Goal: Task Accomplishment & Management: Manage account settings

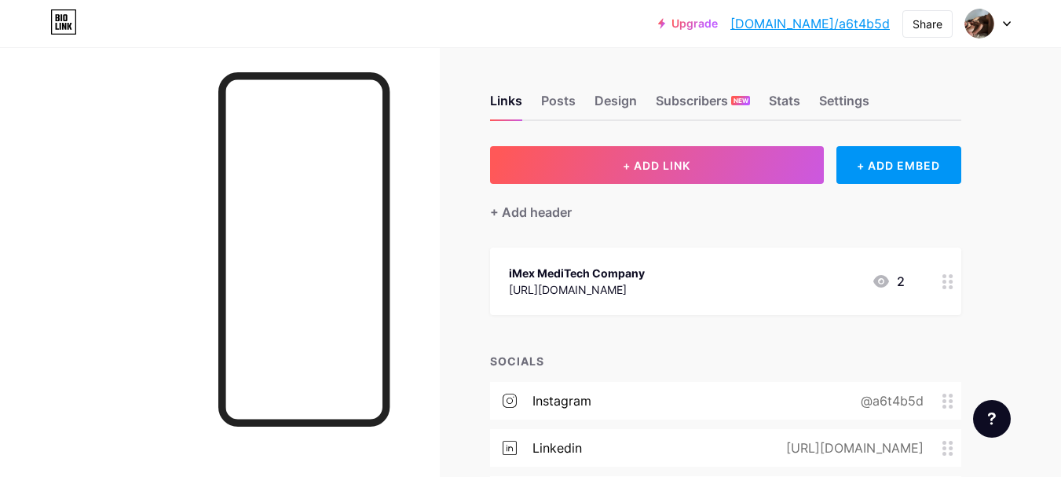
click at [1031, 333] on div "Upgrade [DOMAIN_NAME]/a6t4b5... [DOMAIN_NAME]/a6t4b5d Share Switch accounts sd …" at bounding box center [530, 319] width 1061 height 639
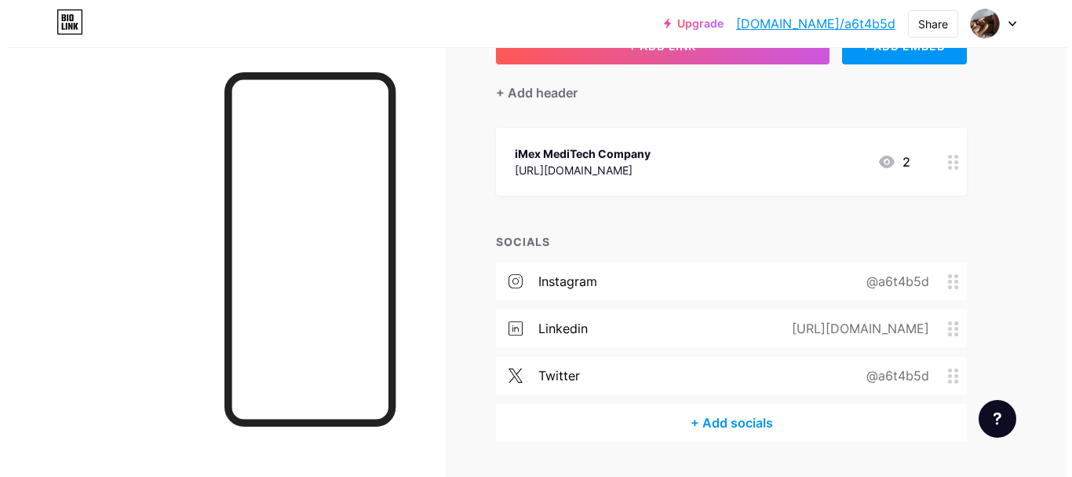
scroll to position [162, 0]
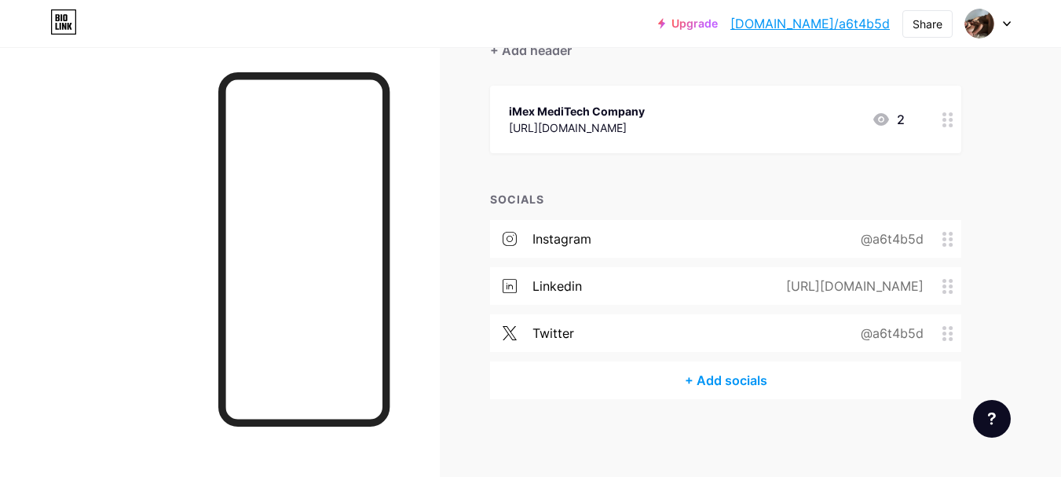
click at [754, 366] on div "+ Add socials" at bounding box center [725, 380] width 471 height 38
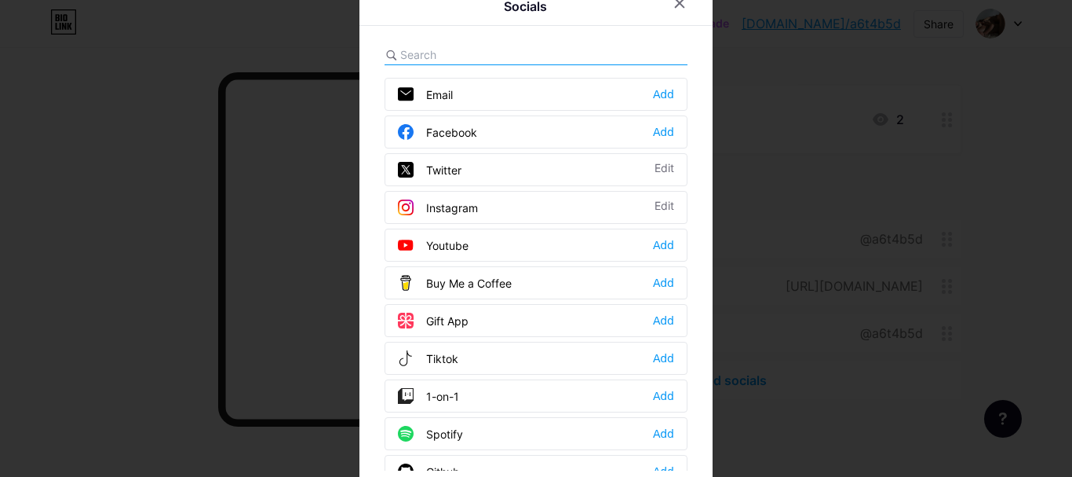
click at [499, 122] on div "Facebook Add" at bounding box center [536, 131] width 303 height 33
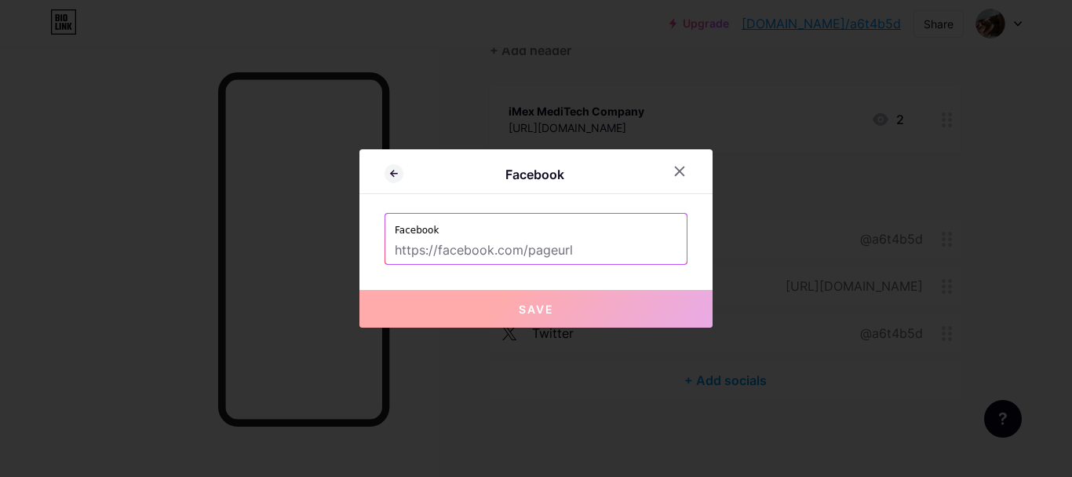
click at [499, 244] on input "text" at bounding box center [536, 250] width 283 height 27
click at [425, 250] on input "text" at bounding box center [536, 250] width 283 height 27
paste input "[URL][DOMAIN_NAME]"
type input "[URL][DOMAIN_NAME]"
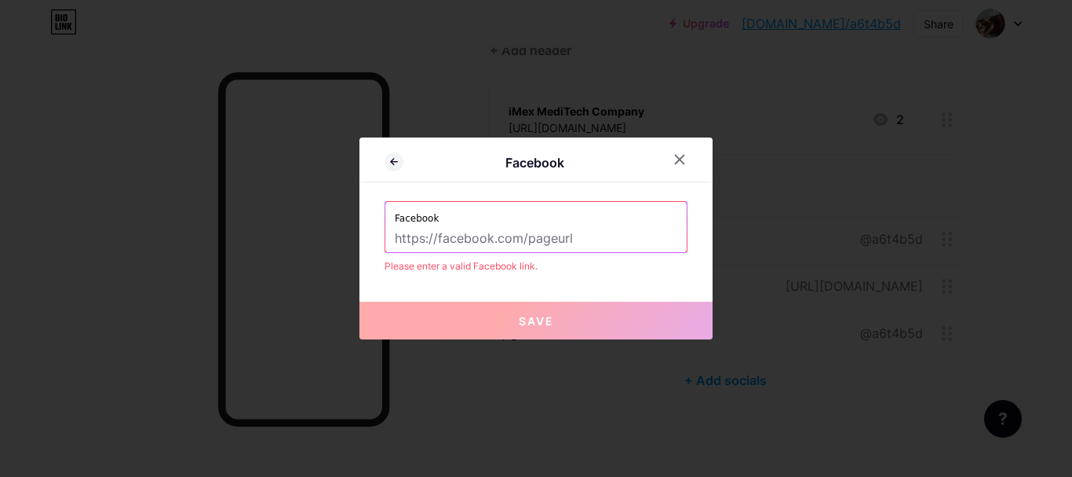
click at [529, 235] on input "text" at bounding box center [536, 238] width 283 height 27
paste input "[URL][DOMAIN_NAME]"
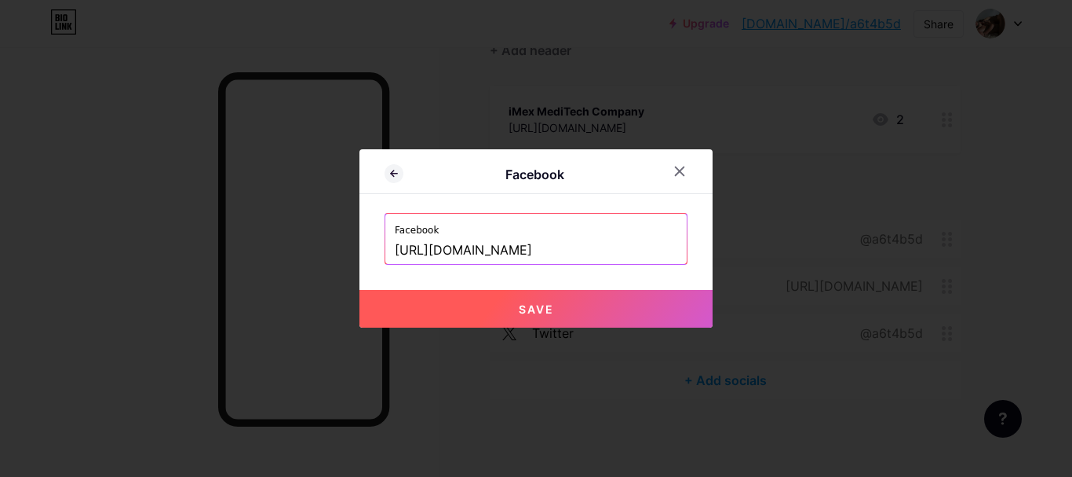
type input "[URL][DOMAIN_NAME]"
click at [530, 302] on span "Save" at bounding box center [536, 308] width 35 height 13
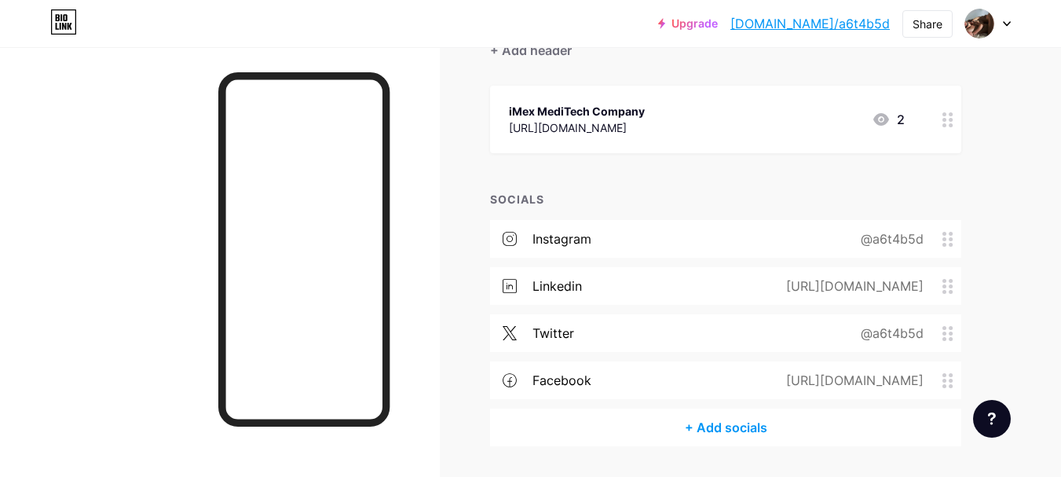
drag, startPoint x: 938, startPoint y: 378, endPoint x: 919, endPoint y: 269, distance: 110.9
click at [919, 269] on div "instagram @a6t4b5d linkedin [URL][DOMAIN_NAME] twitter @a6t4b5d facebook [URL][…" at bounding box center [725, 314] width 471 height 188
click at [720, 425] on div "+ Add socials" at bounding box center [725, 427] width 471 height 38
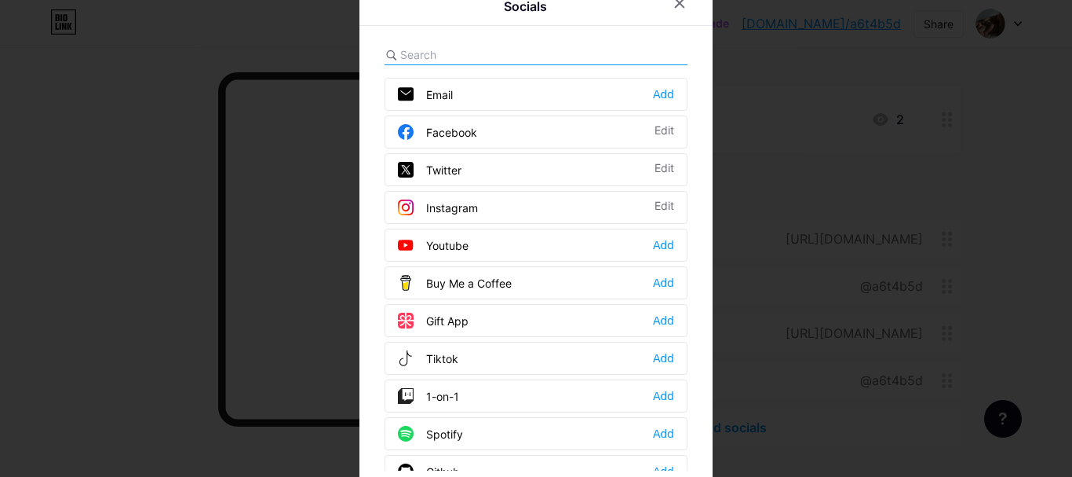
click at [908, 267] on div at bounding box center [536, 238] width 1072 height 477
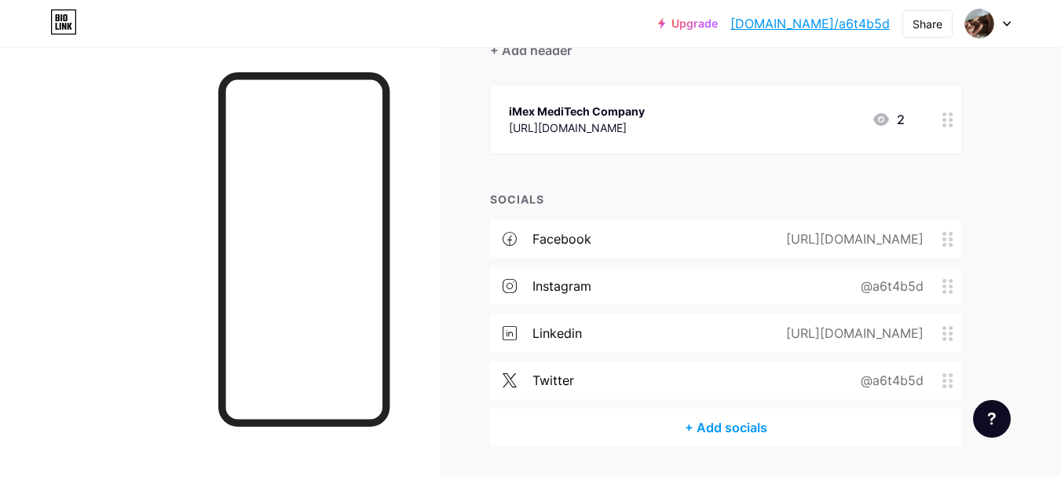
click at [737, 422] on div "+ Add socials" at bounding box center [725, 427] width 471 height 38
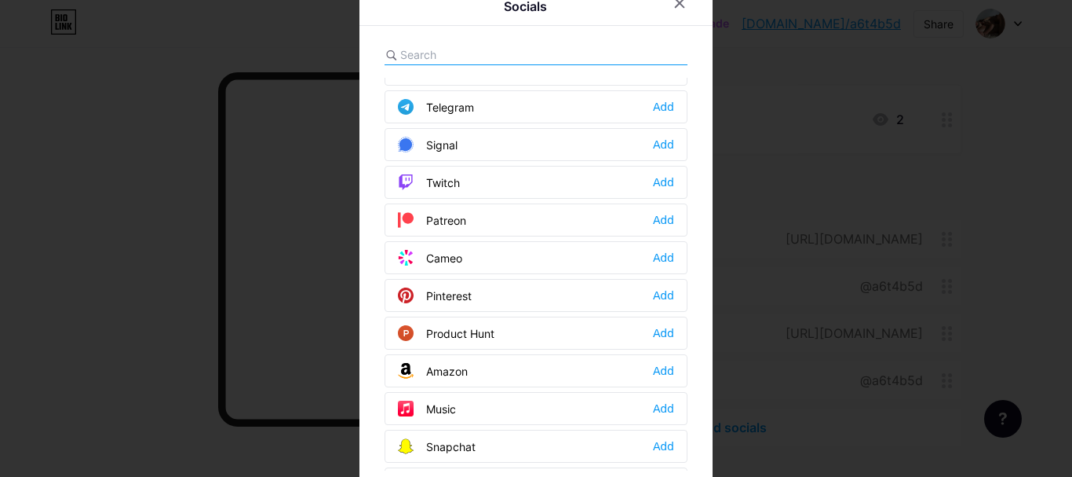
scroll to position [778, 0]
click at [656, 450] on div "Add" at bounding box center [663, 447] width 21 height 16
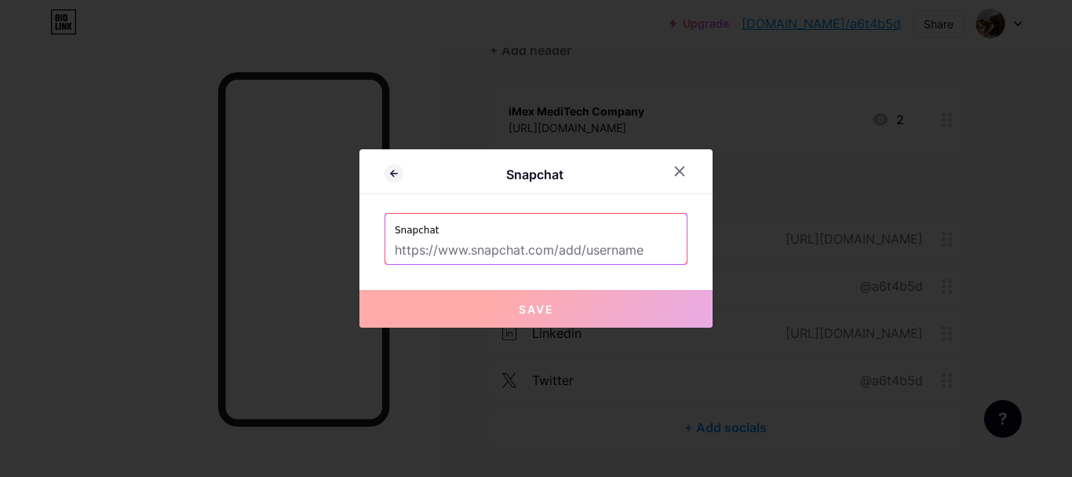
click at [528, 258] on input "text" at bounding box center [536, 250] width 283 height 27
click at [621, 200] on div "Snapchat Snapchat Save" at bounding box center [536, 238] width 353 height 178
click at [676, 172] on icon at bounding box center [680, 171] width 9 height 9
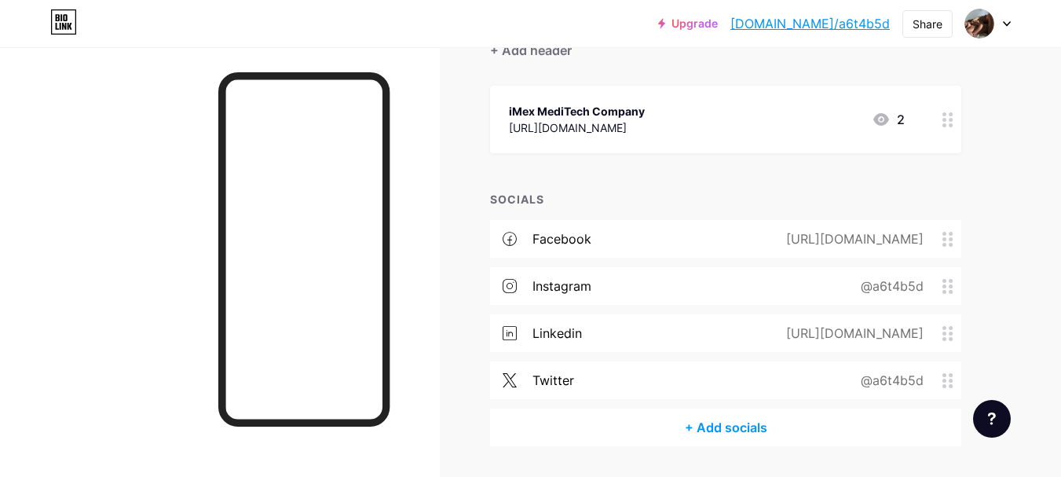
click at [731, 434] on div "+ Add socials" at bounding box center [725, 427] width 471 height 38
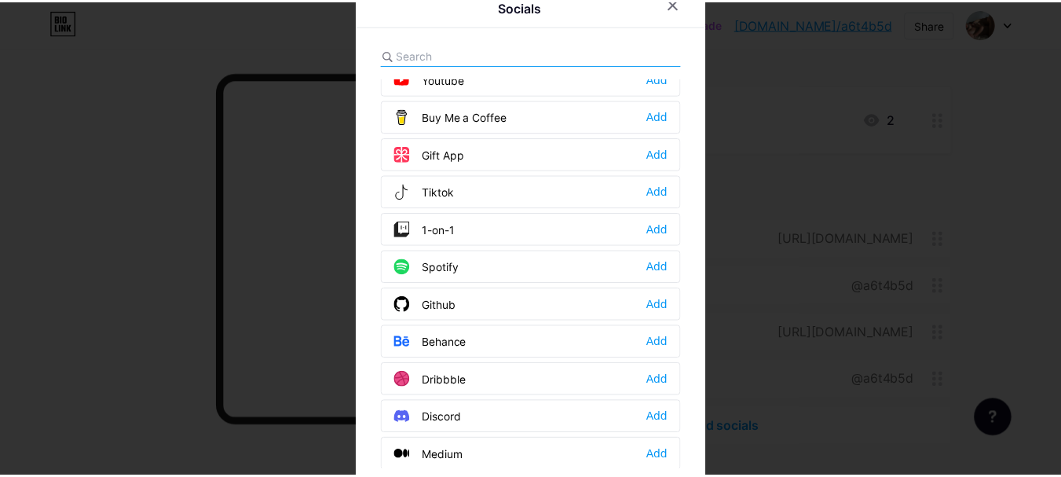
scroll to position [168, 0]
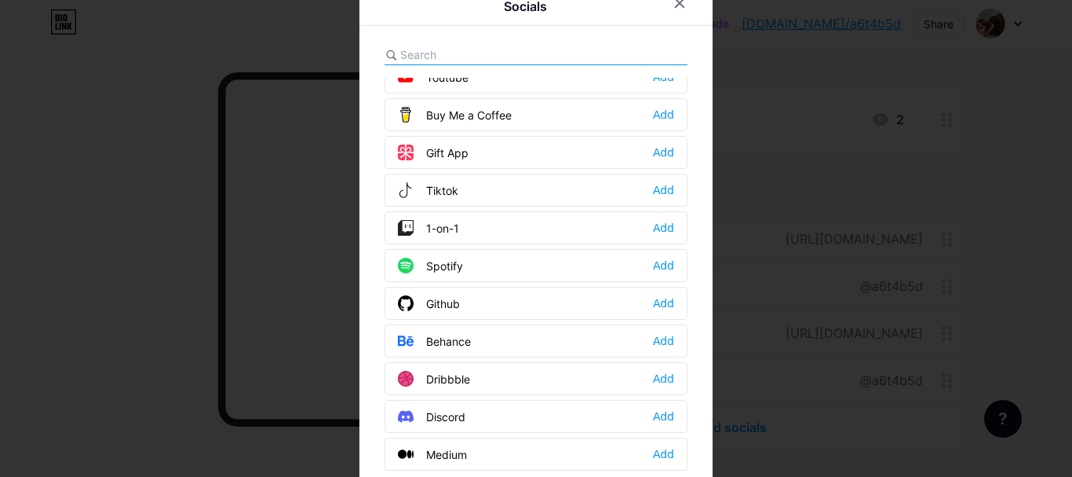
click at [568, 192] on div "Tiktok Add" at bounding box center [536, 190] width 303 height 33
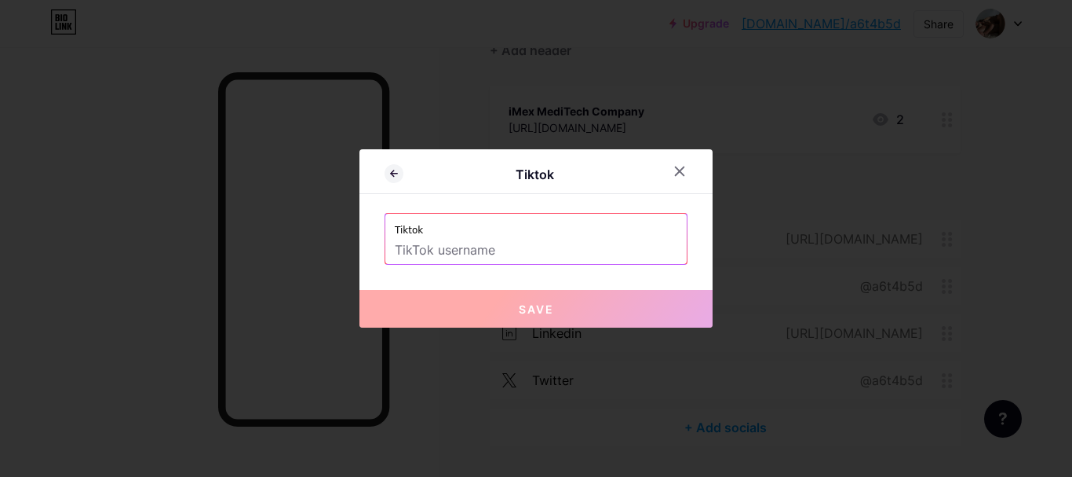
click at [503, 237] on input "text" at bounding box center [536, 250] width 283 height 27
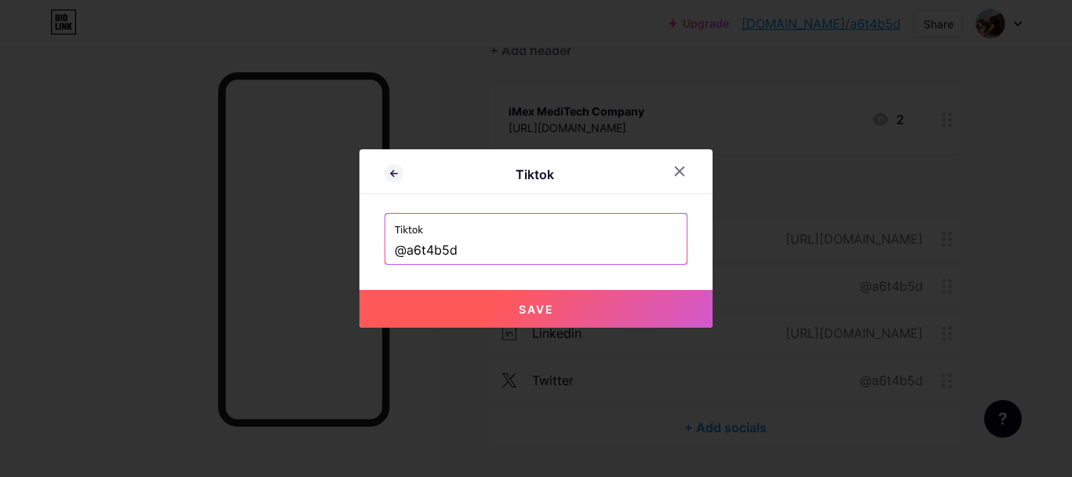
click at [546, 324] on button "Save" at bounding box center [536, 309] width 353 height 38
type input "[URL][DOMAIN_NAME]"
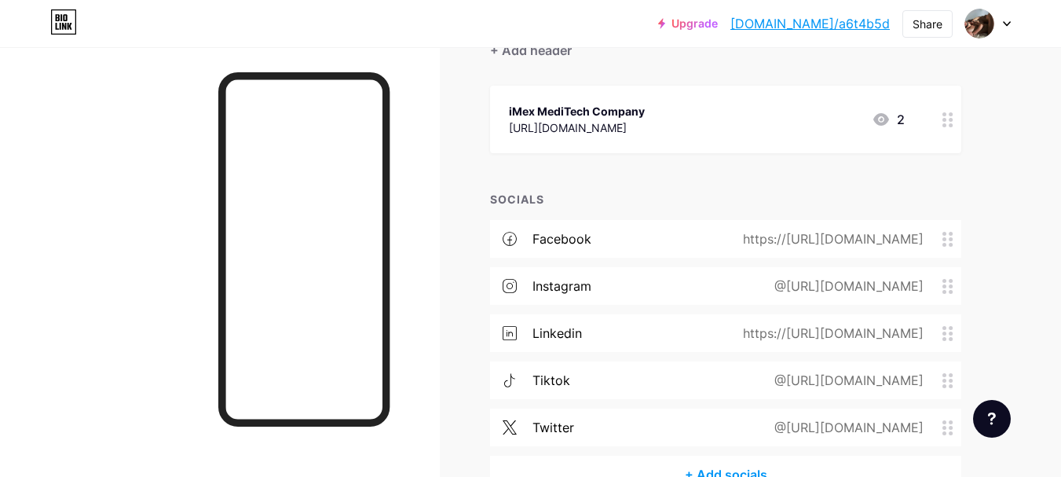
click at [984, 323] on div "Links Posts Design Subscribers NEW Stats Settings + ADD LINK + ADD EMBED + Add …" at bounding box center [513, 228] width 1027 height 686
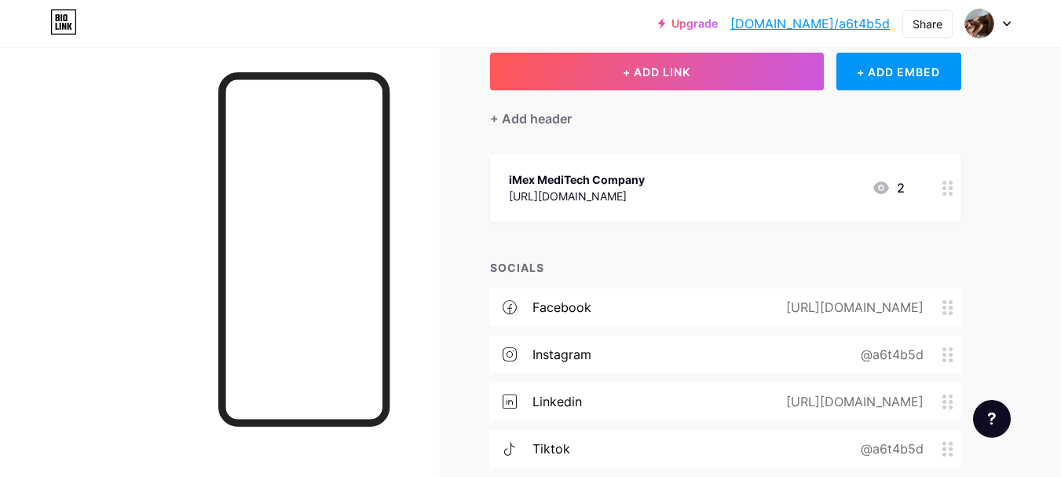
scroll to position [90, 0]
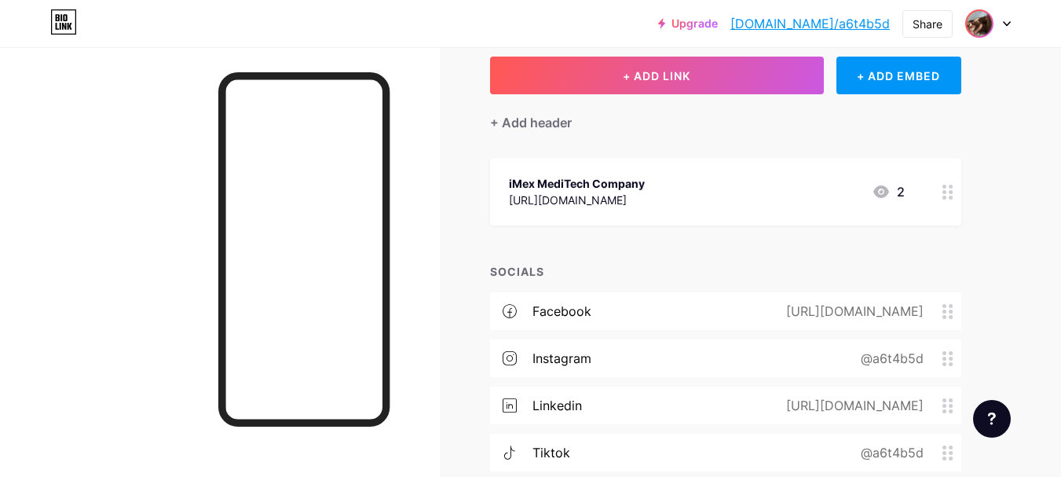
click at [982, 26] on img at bounding box center [978, 23] width 25 height 25
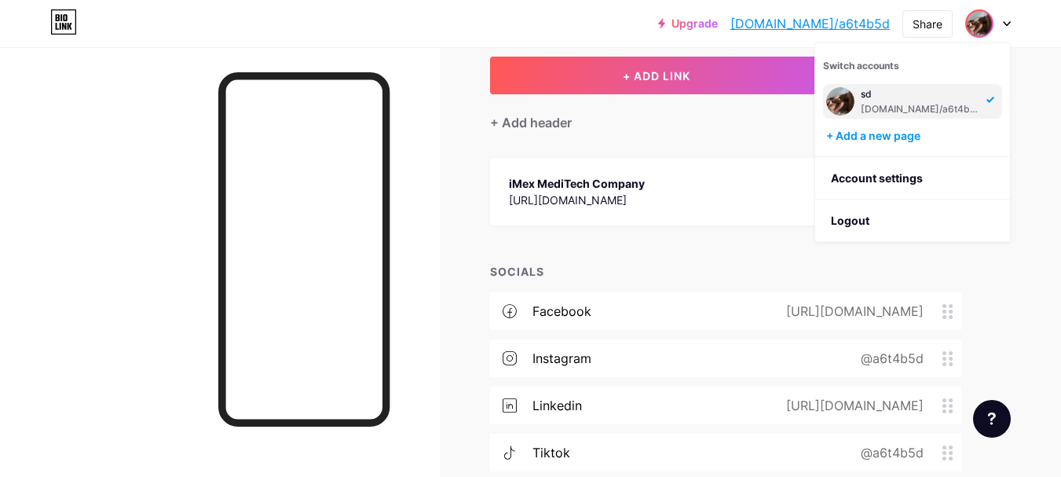
click at [1025, 187] on div "Links Posts Design Subscribers NEW Stats Settings + ADD LINK + ADD EMBED + Add …" at bounding box center [513, 301] width 1027 height 686
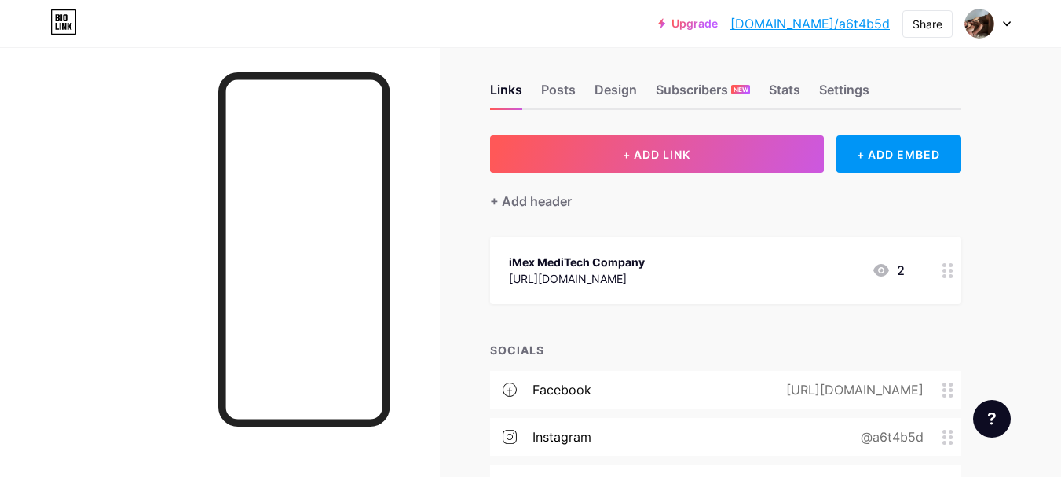
scroll to position [0, 0]
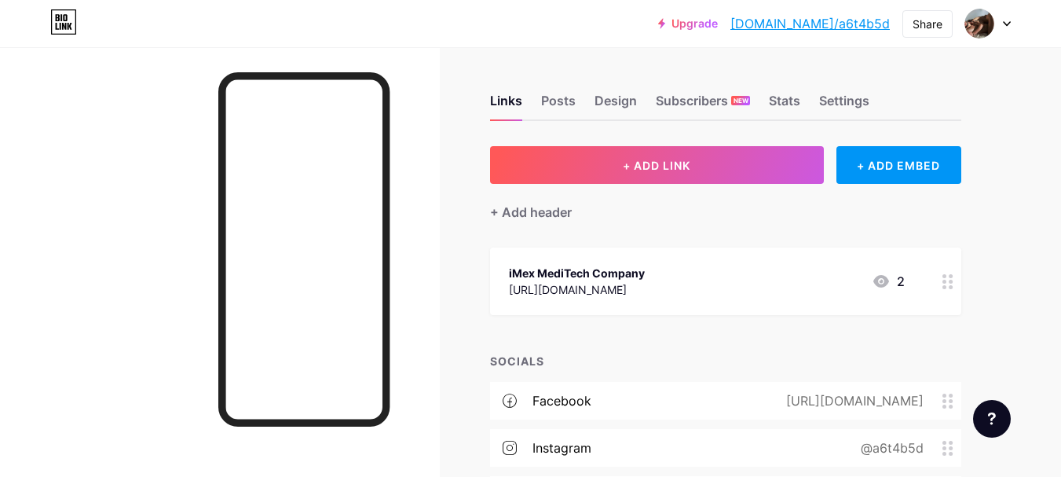
click at [591, 101] on div "Links Posts Design Subscribers NEW Stats Settings" at bounding box center [725, 93] width 471 height 55
click at [605, 106] on div "Design" at bounding box center [615, 105] width 42 height 28
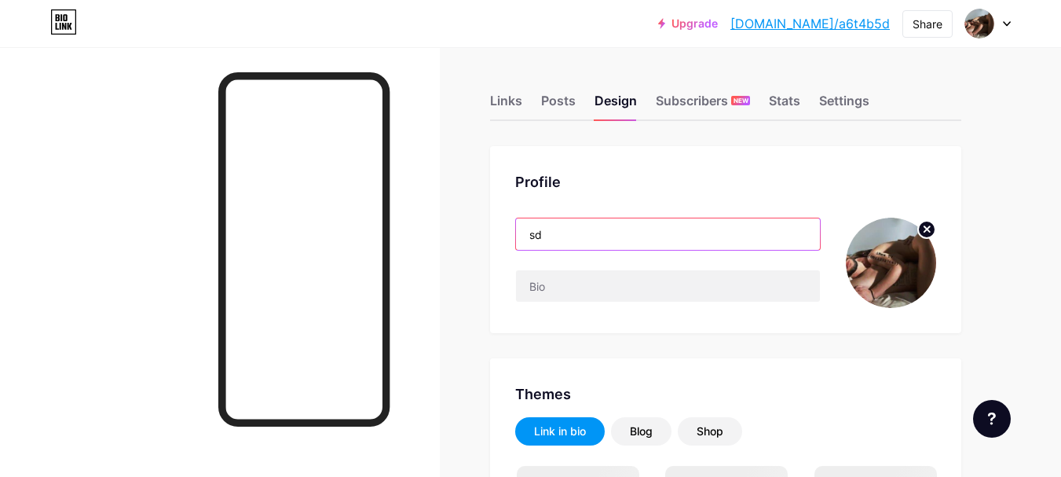
click at [574, 232] on input "sd" at bounding box center [668, 233] width 304 height 31
drag, startPoint x: 564, startPoint y: 233, endPoint x: 520, endPoint y: 229, distance: 44.9
click at [520, 229] on input "sd" at bounding box center [668, 233] width 304 height 31
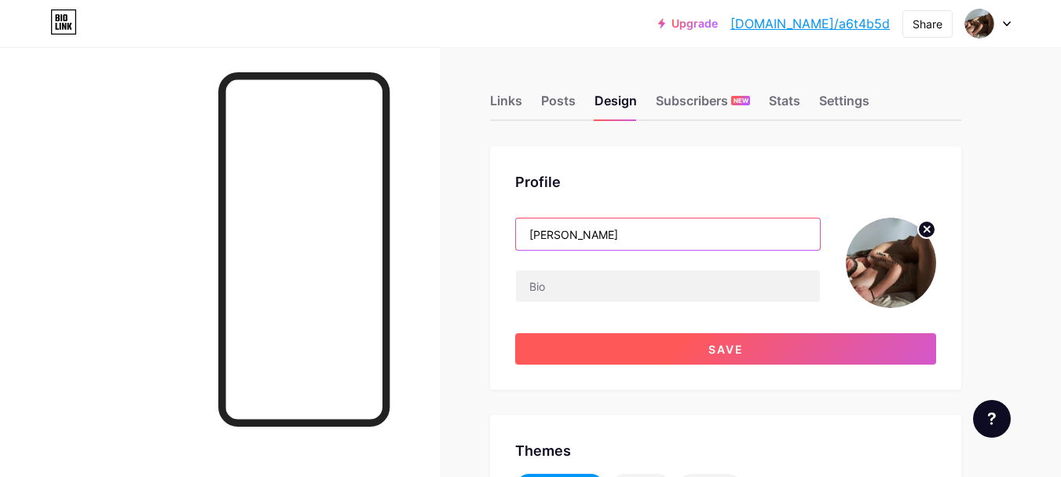
type input "[PERSON_NAME]"
click at [638, 349] on button "Save" at bounding box center [725, 348] width 421 height 31
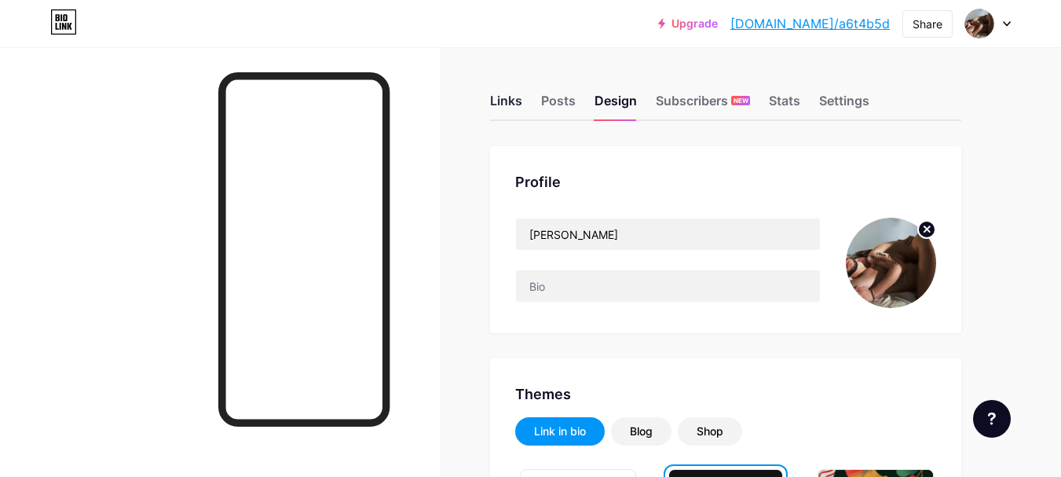
click at [506, 93] on div "Links" at bounding box center [506, 105] width 32 height 28
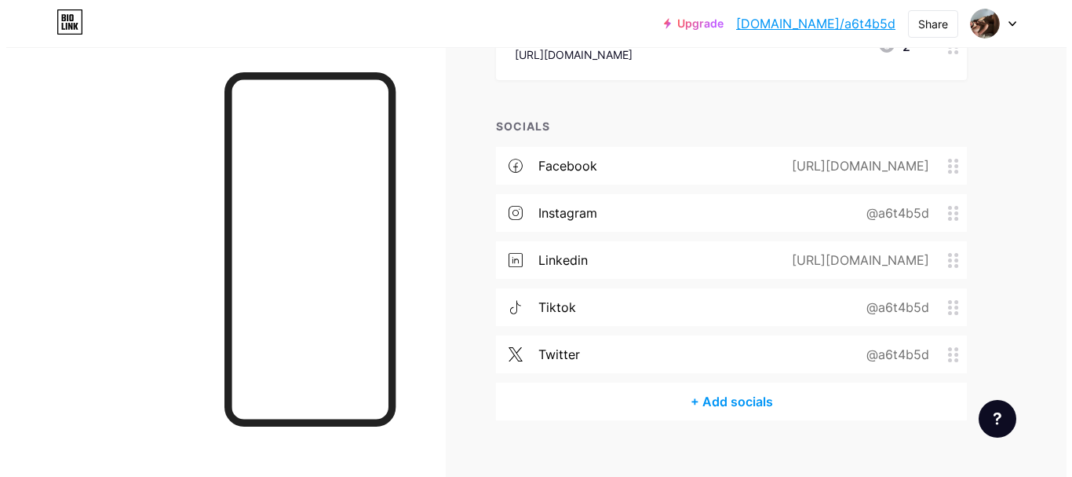
scroll to position [232, 0]
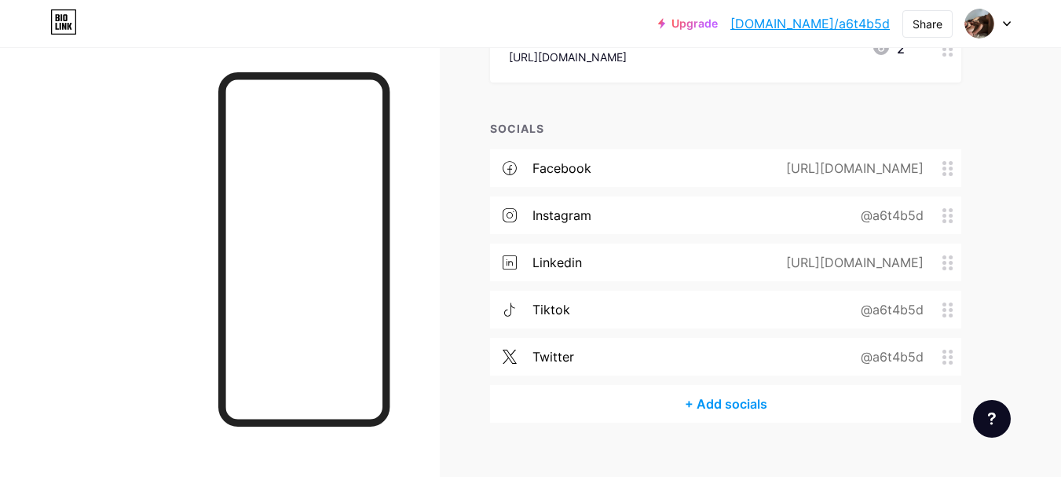
click at [649, 302] on div "tiktok @a6t4b5d" at bounding box center [725, 309] width 471 height 38
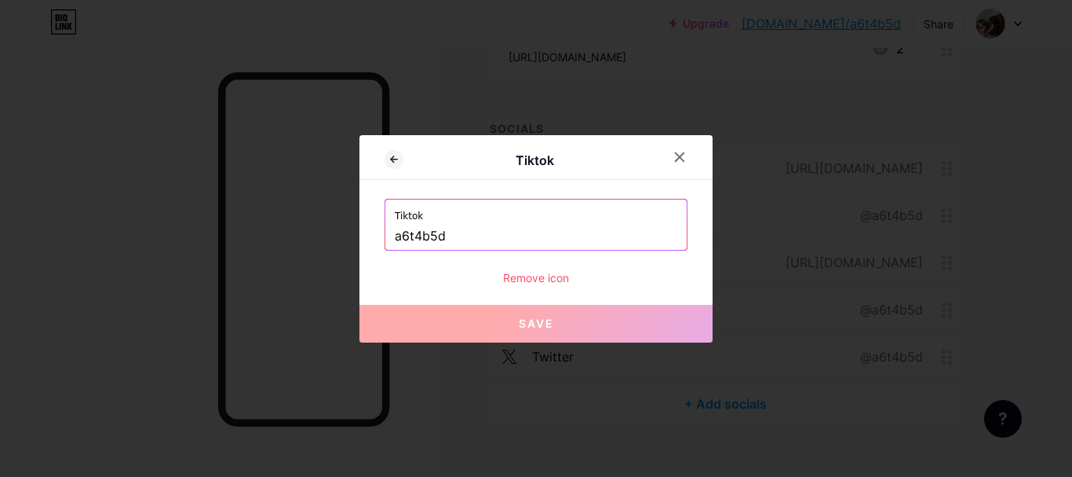
click at [469, 236] on input "a6t4b5d" at bounding box center [536, 236] width 283 height 27
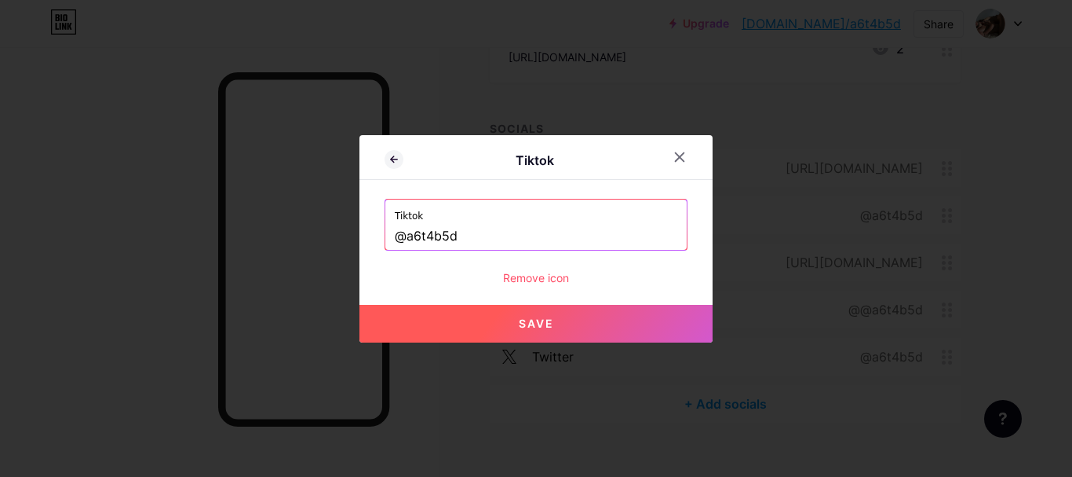
click at [508, 310] on button "Save" at bounding box center [536, 324] width 353 height 38
type input "[URL][DOMAIN_NAME]"
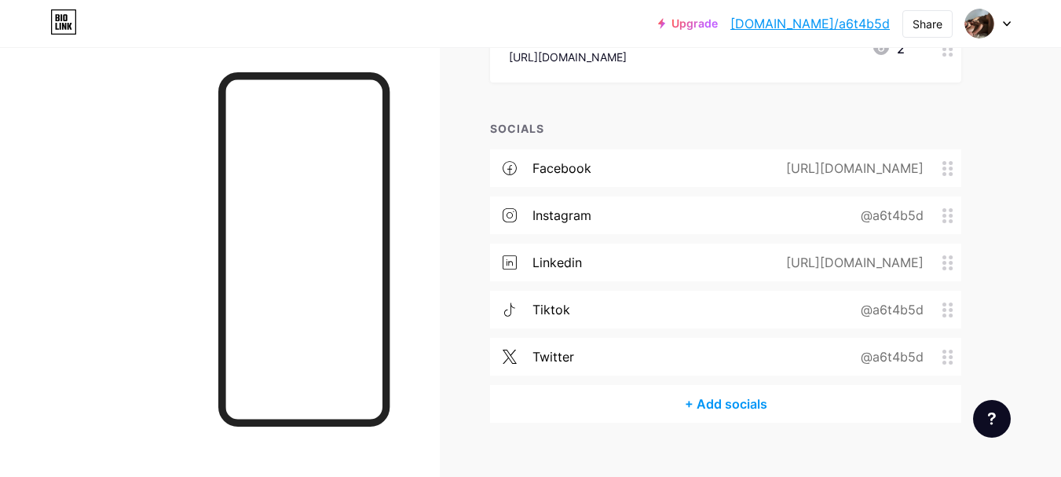
click at [726, 401] on div "+ Add socials" at bounding box center [725, 404] width 471 height 38
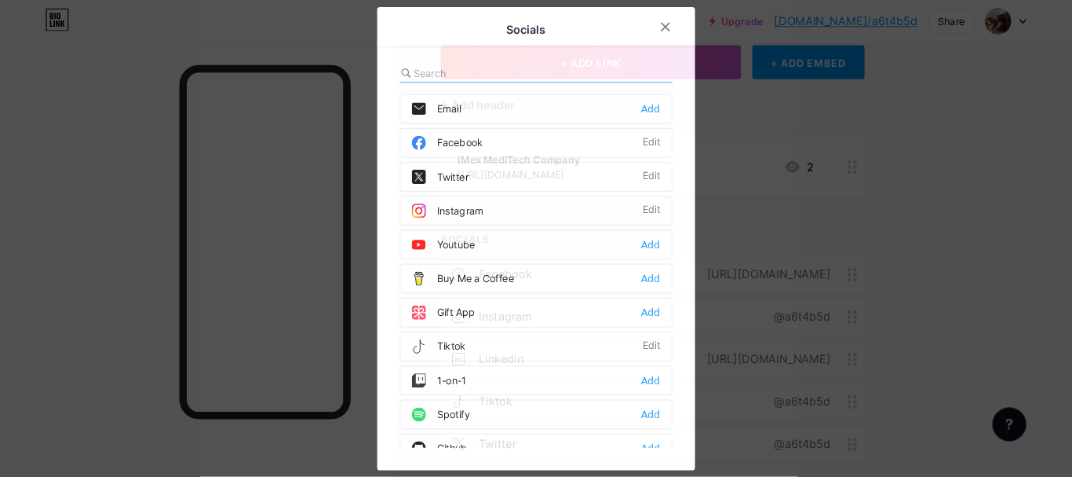
scroll to position [96, 0]
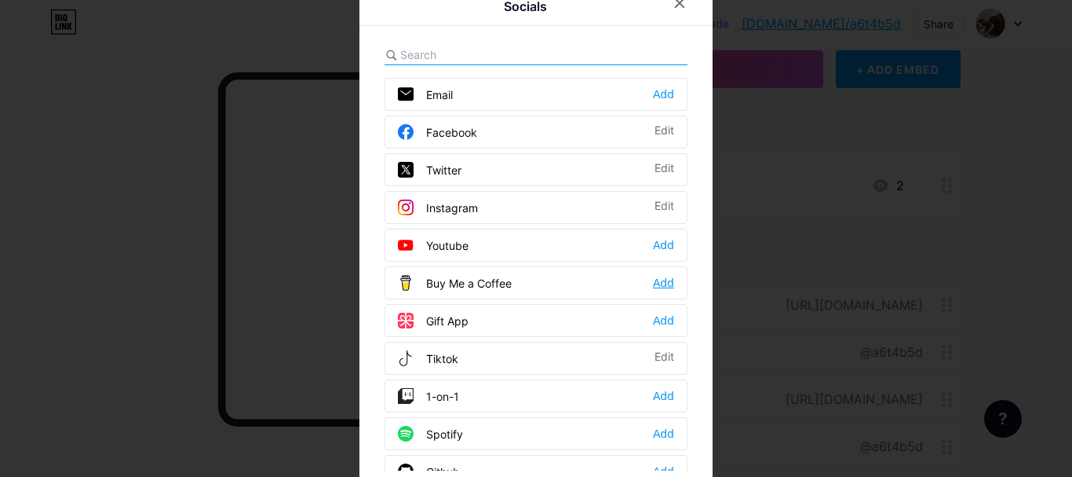
click at [653, 279] on div "Add" at bounding box center [663, 283] width 21 height 16
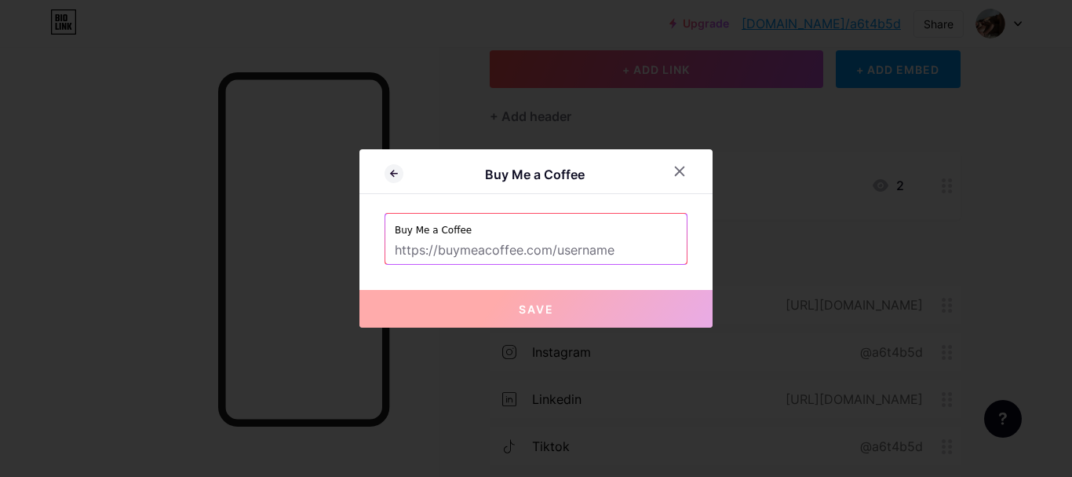
click at [527, 244] on input "text" at bounding box center [536, 250] width 283 height 27
paste input "[URL][DOMAIN_NAME]"
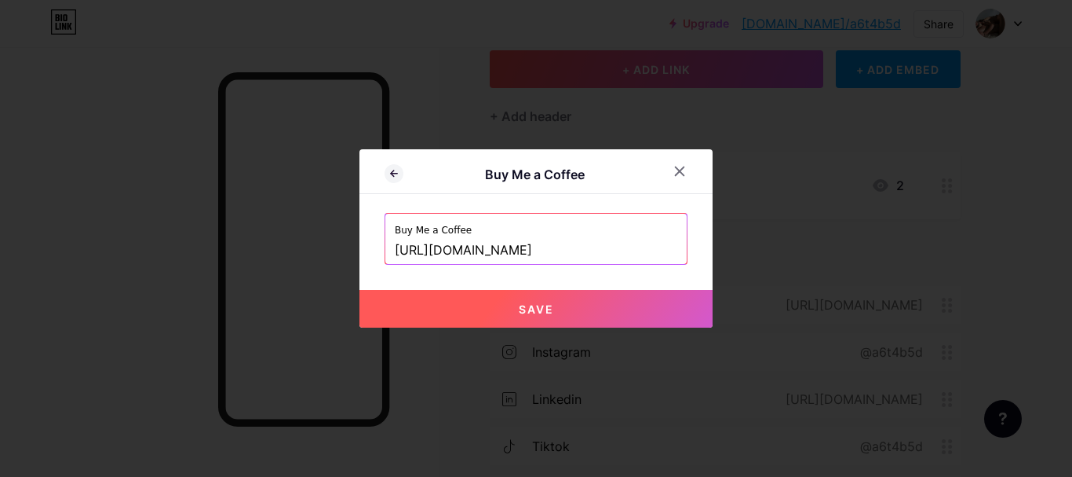
type input "[URL][DOMAIN_NAME]"
click at [548, 317] on button "Save" at bounding box center [536, 309] width 353 height 38
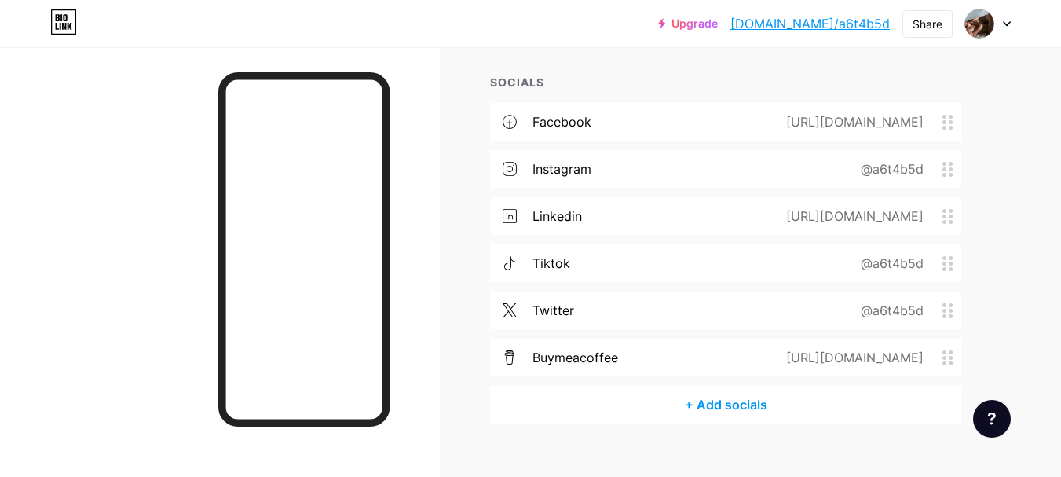
scroll to position [280, 0]
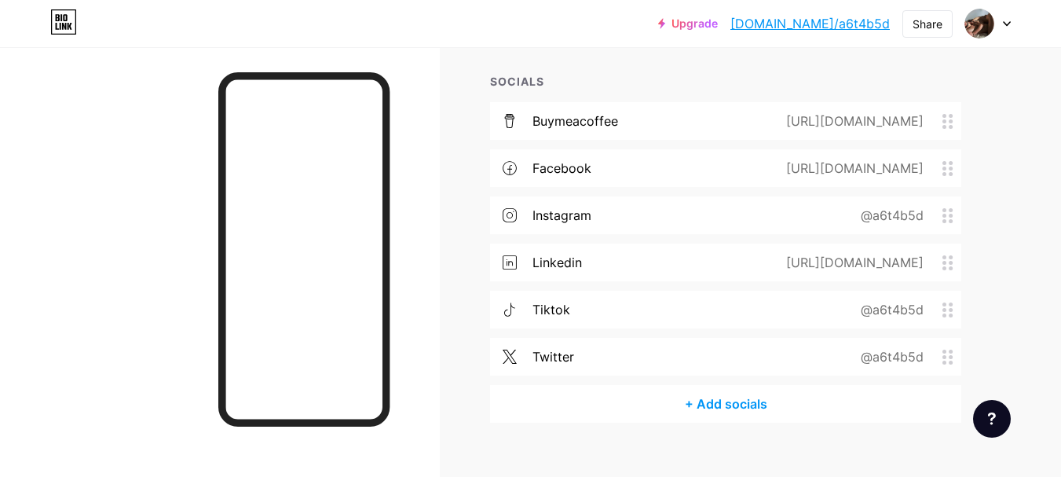
click at [944, 309] on circle at bounding box center [944, 310] width 4 height 4
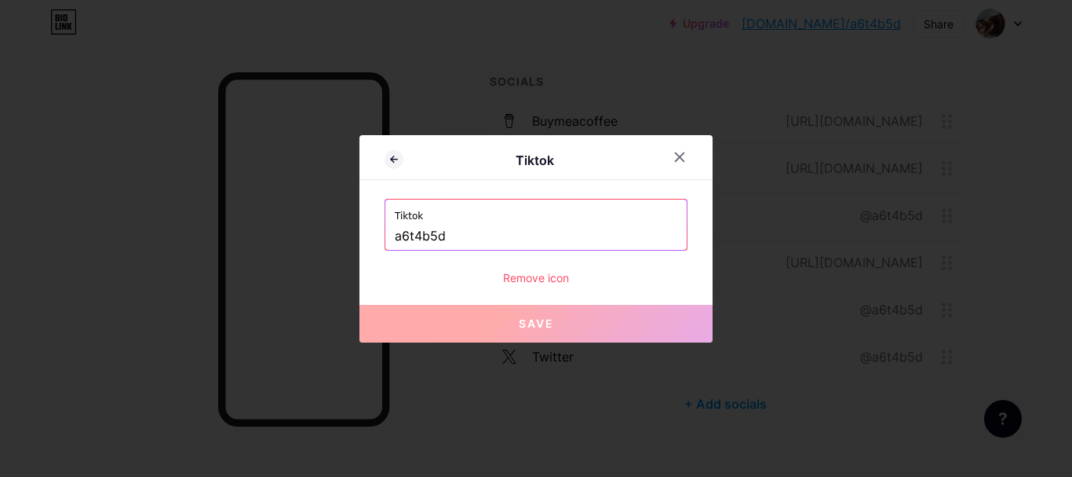
click at [517, 276] on div "Remove icon" at bounding box center [536, 277] width 303 height 16
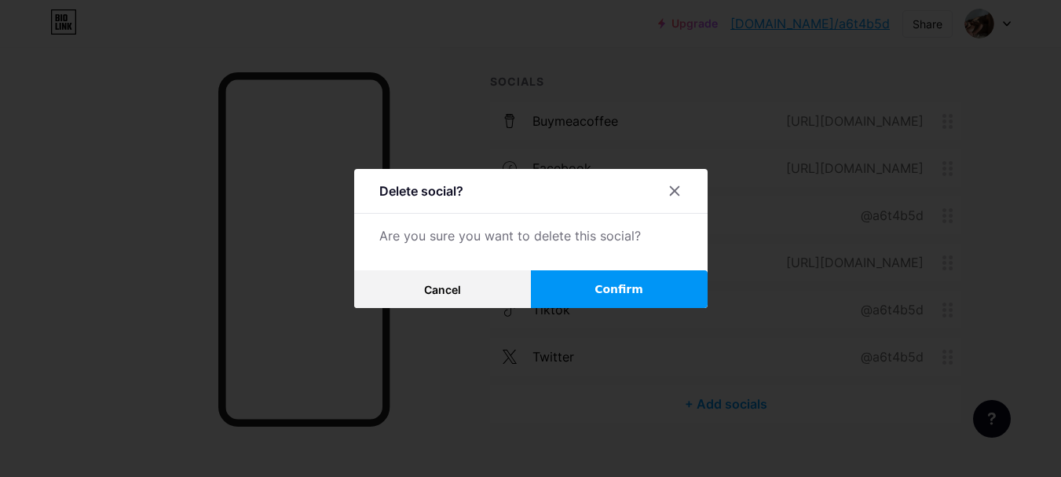
click at [634, 290] on span "Confirm" at bounding box center [618, 289] width 49 height 16
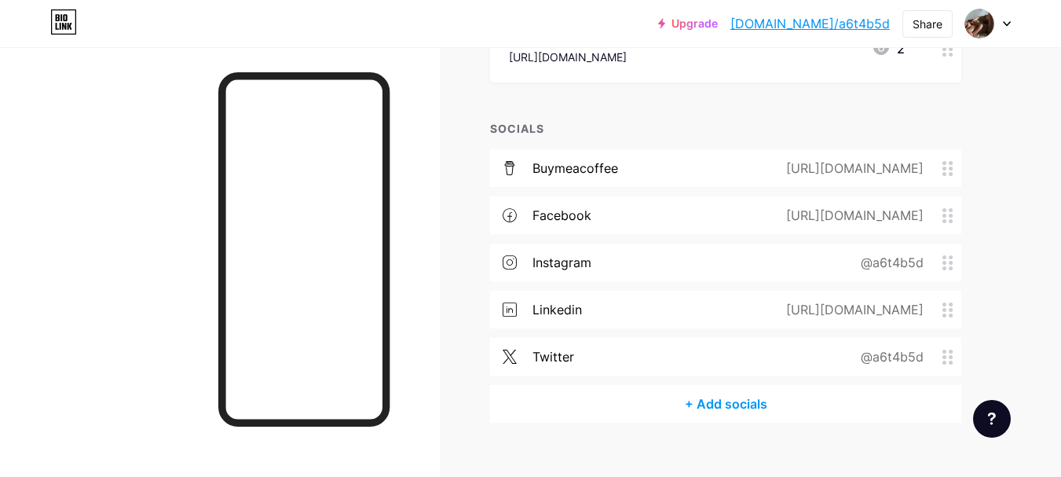
scroll to position [232, 0]
click at [881, 222] on div "[URL][DOMAIN_NAME]" at bounding box center [851, 215] width 181 height 19
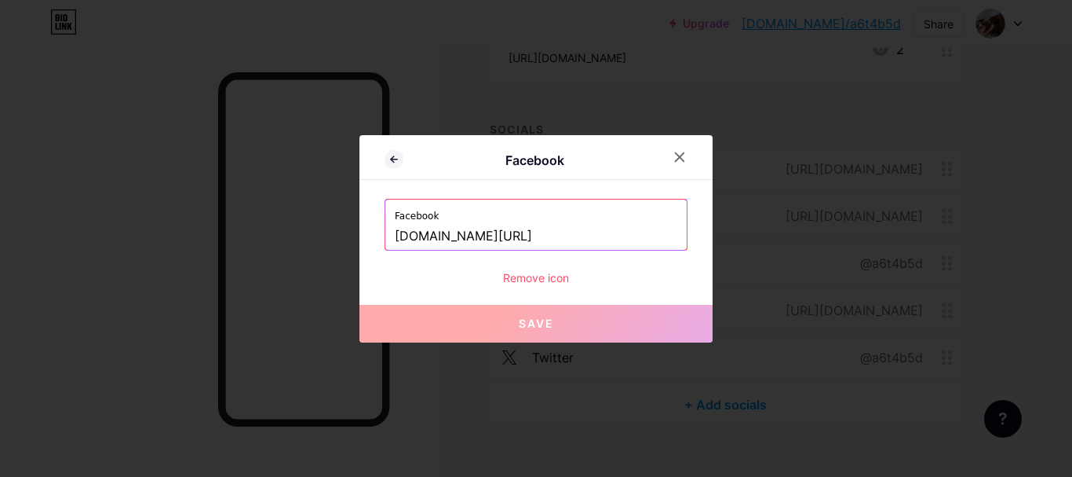
click at [549, 228] on input "[DOMAIN_NAME][URL]" at bounding box center [536, 236] width 283 height 27
paste input "[PERSON_NAME].david2595"
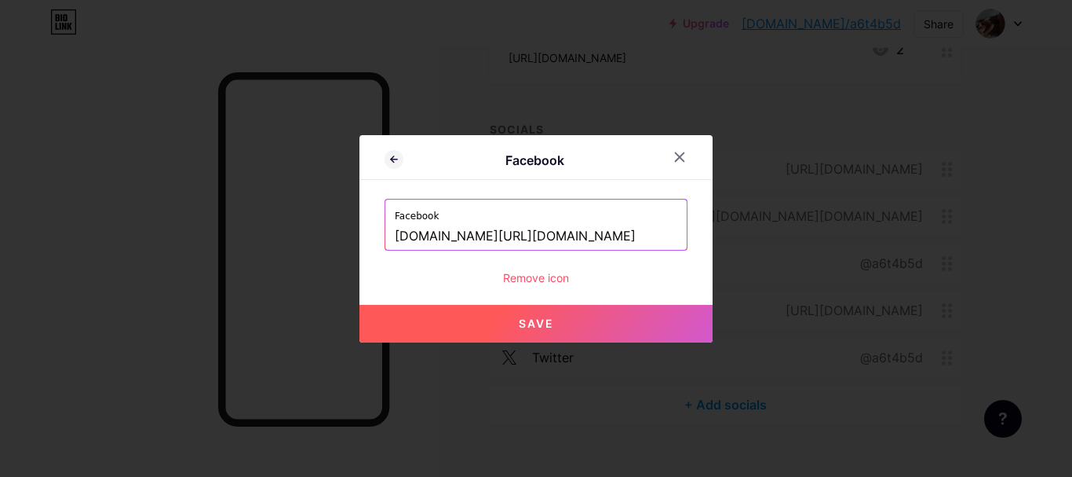
click at [533, 328] on span "Save" at bounding box center [536, 322] width 35 height 13
type input "[URL][DOMAIN_NAME][DOMAIN_NAME]"
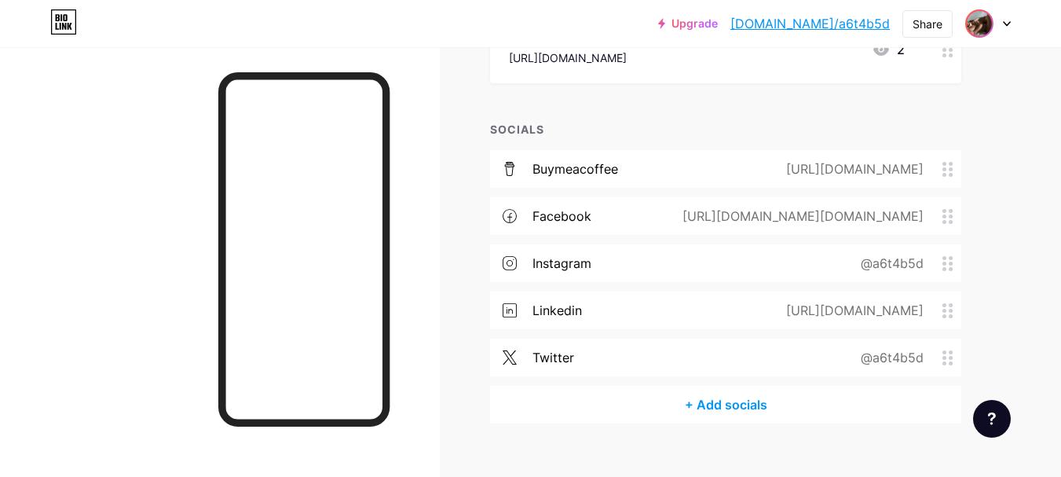
click at [977, 30] on img at bounding box center [978, 23] width 25 height 25
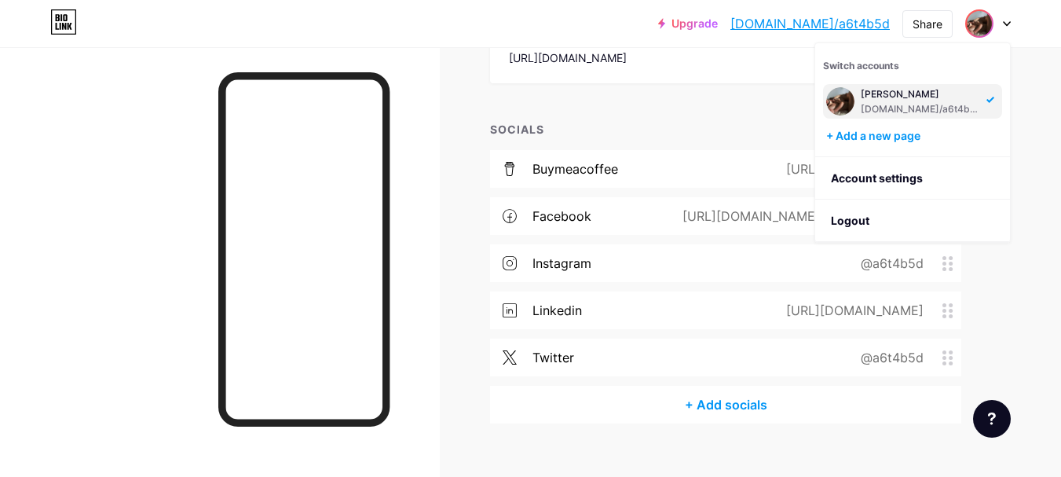
click at [752, 129] on div "SOCIALS" at bounding box center [725, 129] width 471 height 16
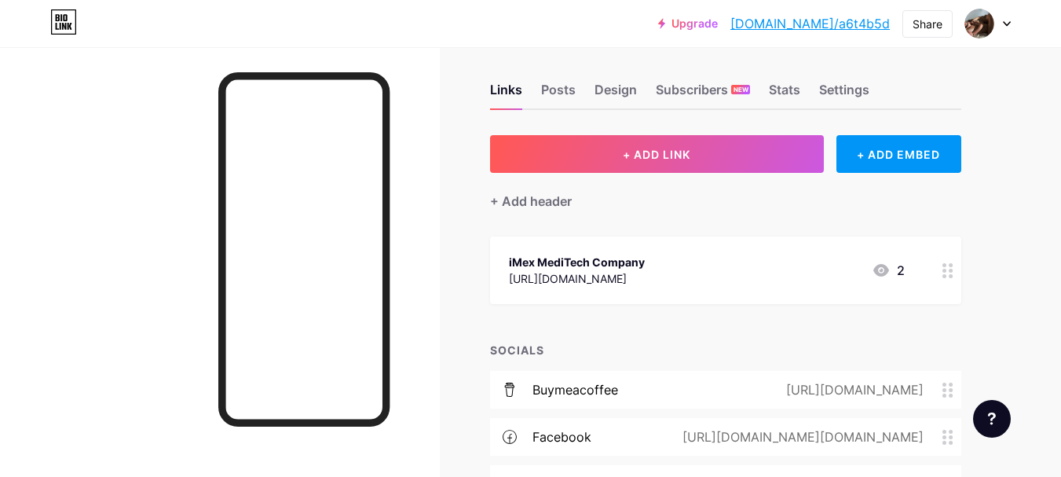
scroll to position [0, 0]
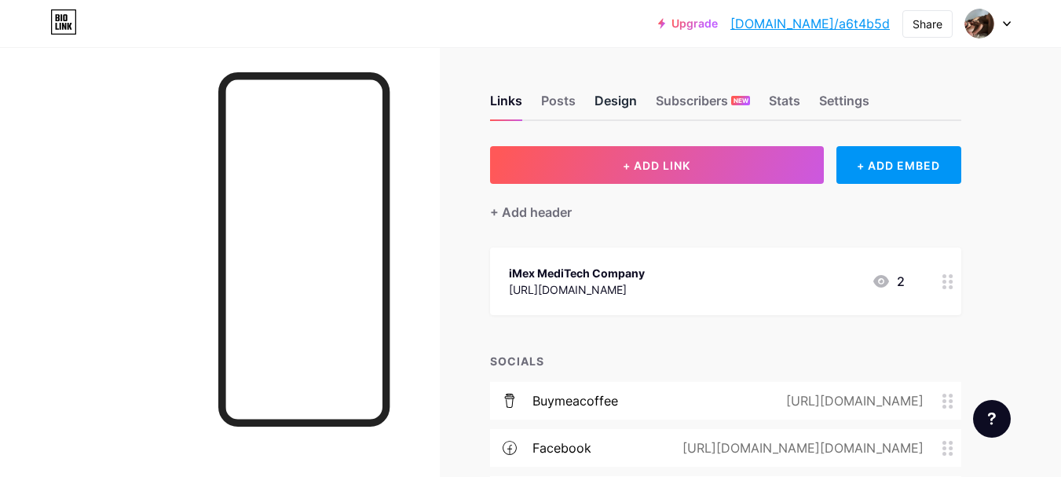
click at [604, 103] on div "Design" at bounding box center [615, 105] width 42 height 28
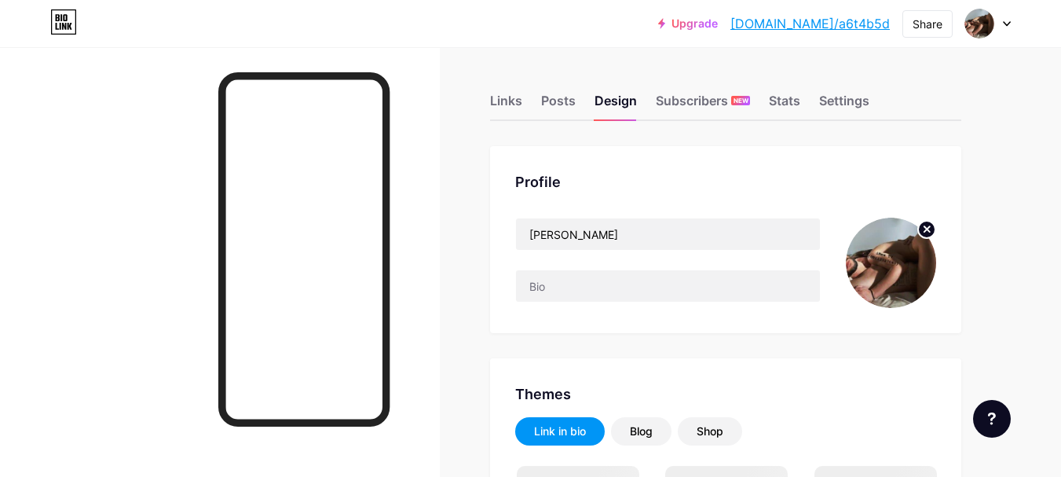
click at [928, 227] on icon at bounding box center [926, 228] width 5 height 5
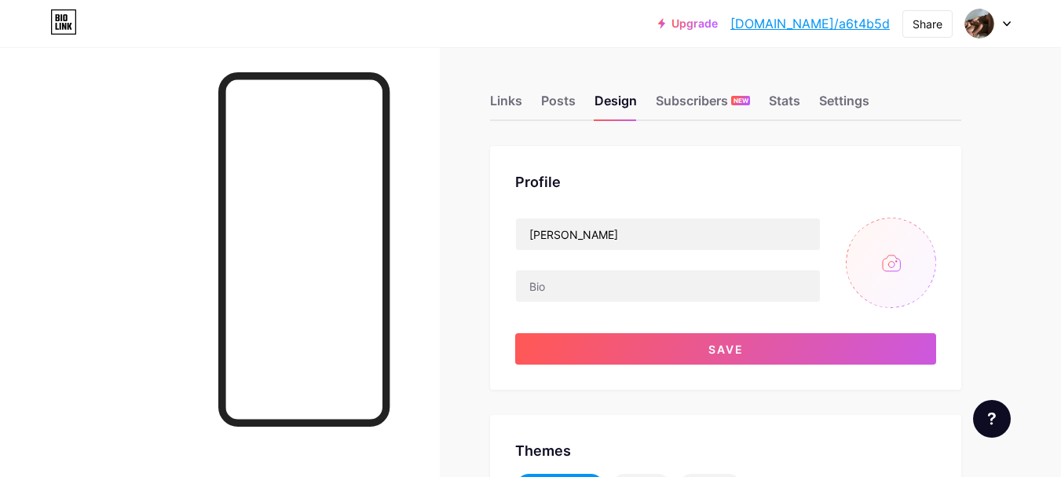
click at [896, 257] on input "file" at bounding box center [891, 262] width 90 height 90
type input "C:\fakepath\532195500_17859325734470007_5927814458811923262_n.jpg"
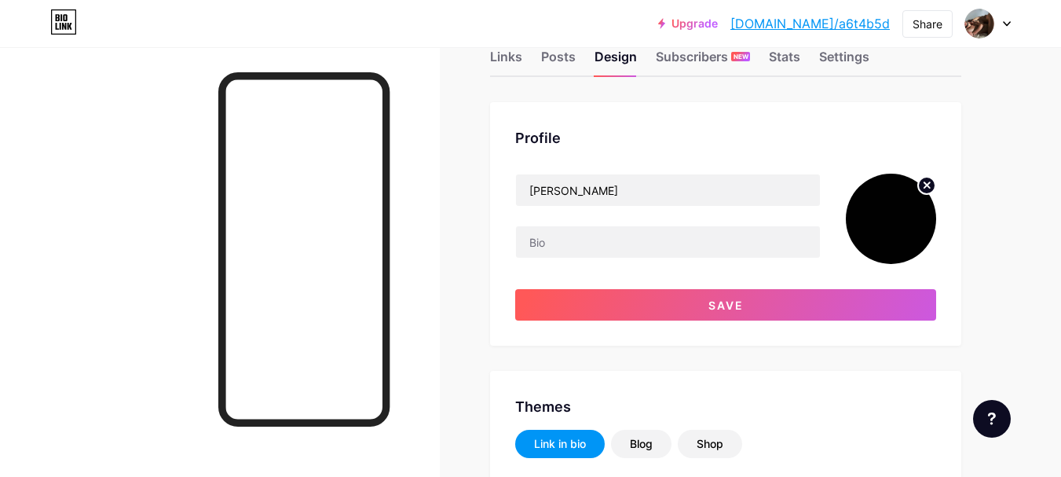
scroll to position [46, 0]
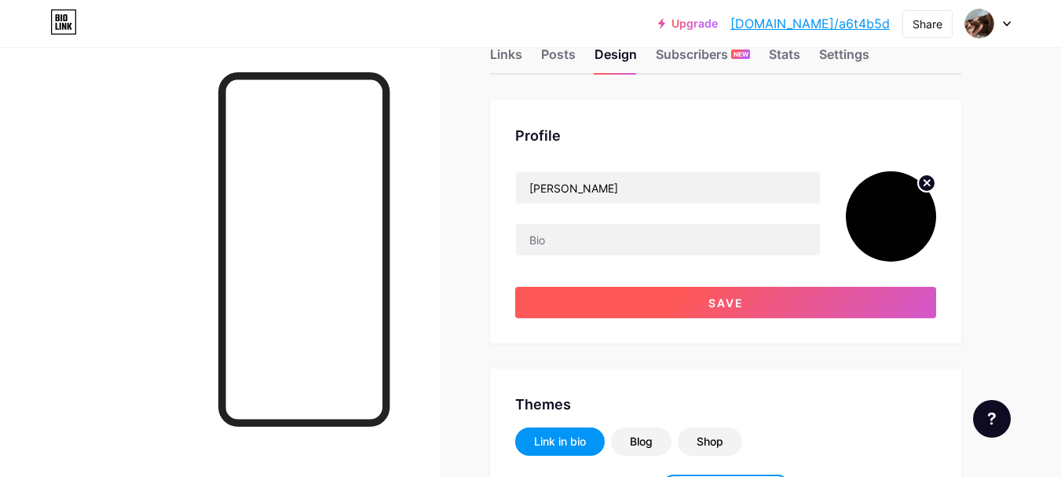
click at [784, 301] on button "Save" at bounding box center [725, 302] width 421 height 31
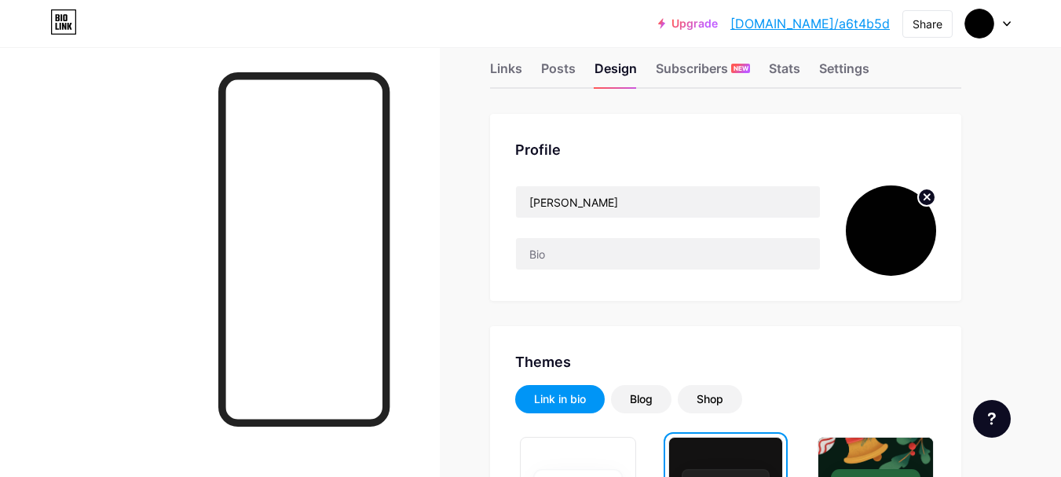
scroll to position [0, 0]
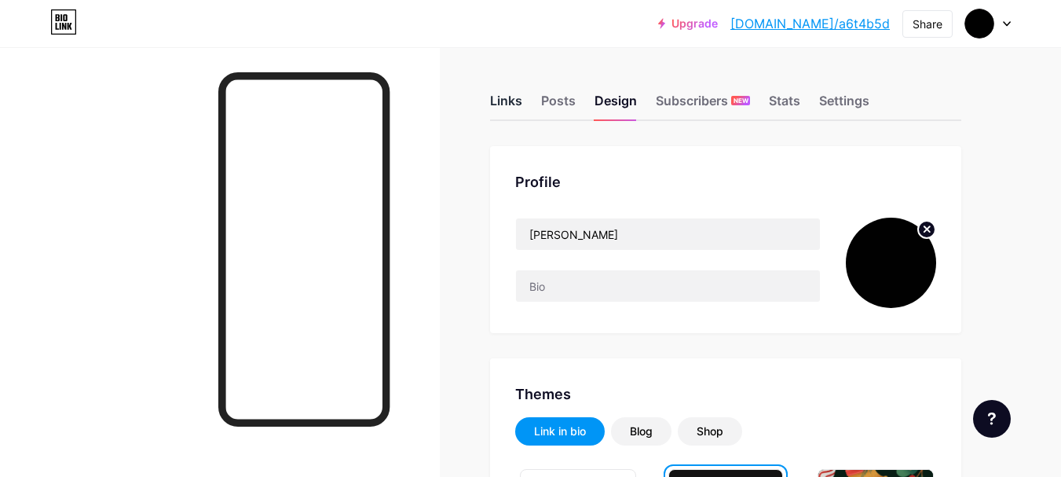
click at [505, 102] on div "Links" at bounding box center [506, 105] width 32 height 28
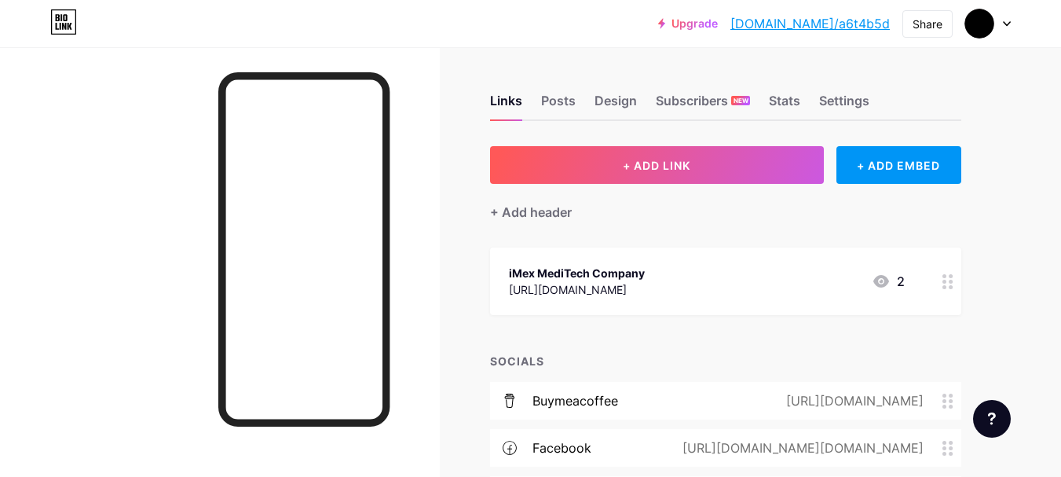
click at [1014, 243] on div "Links Posts Design Subscribers NEW Stats Settings + ADD LINK + ADD EMBED + Add …" at bounding box center [513, 390] width 1027 height 686
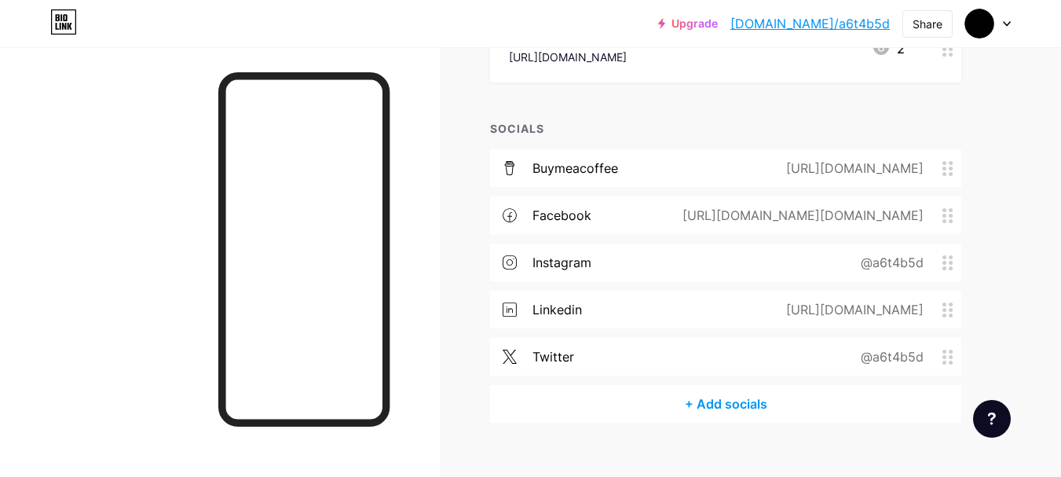
scroll to position [256, 0]
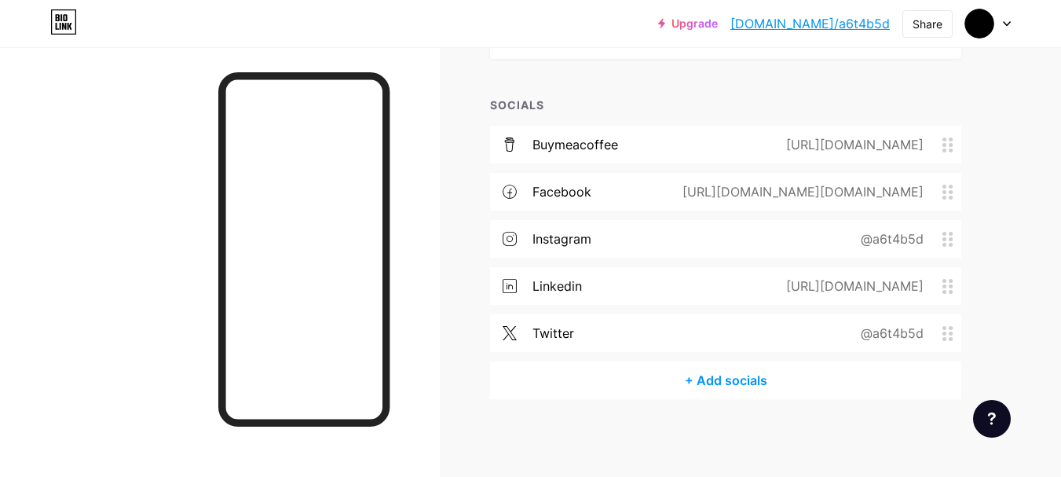
click at [753, 377] on div "+ Add socials" at bounding box center [725, 380] width 471 height 38
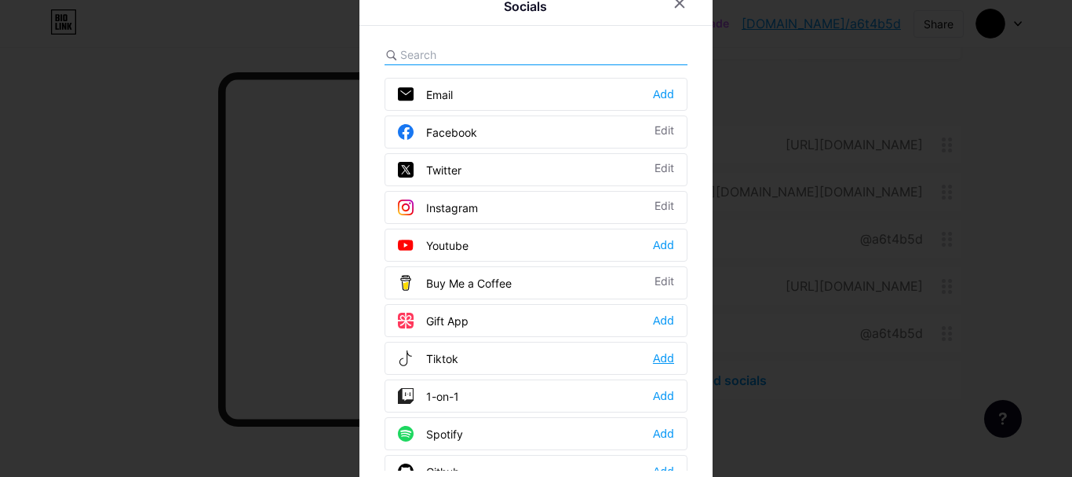
click at [660, 362] on div "Add" at bounding box center [663, 358] width 21 height 16
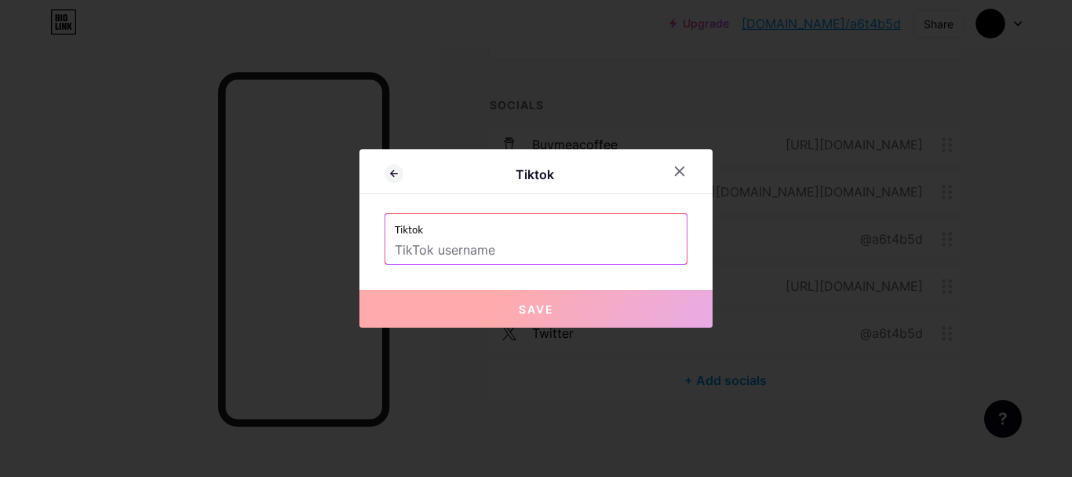
click at [488, 241] on input "text" at bounding box center [536, 250] width 283 height 27
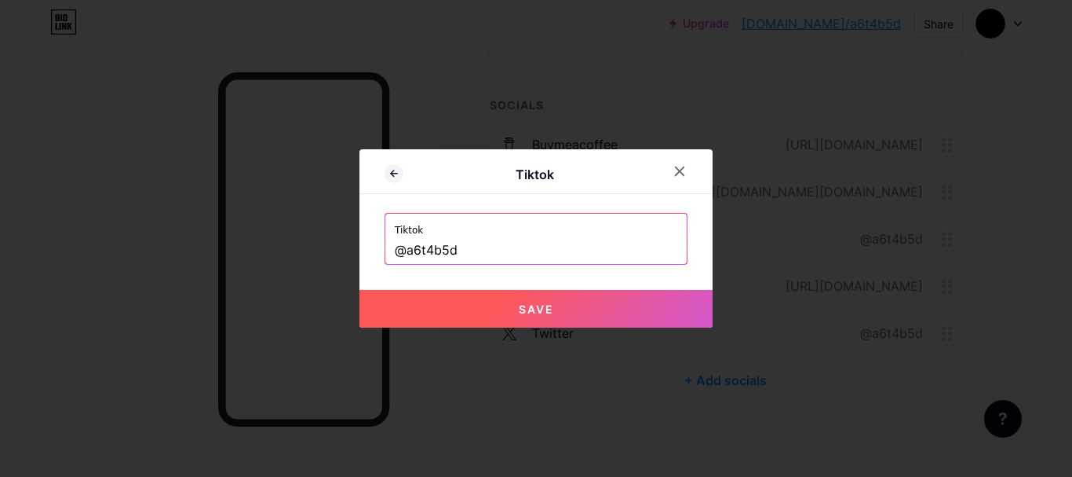
click at [546, 315] on span "Save" at bounding box center [536, 308] width 35 height 13
type input "[URL][DOMAIN_NAME]"
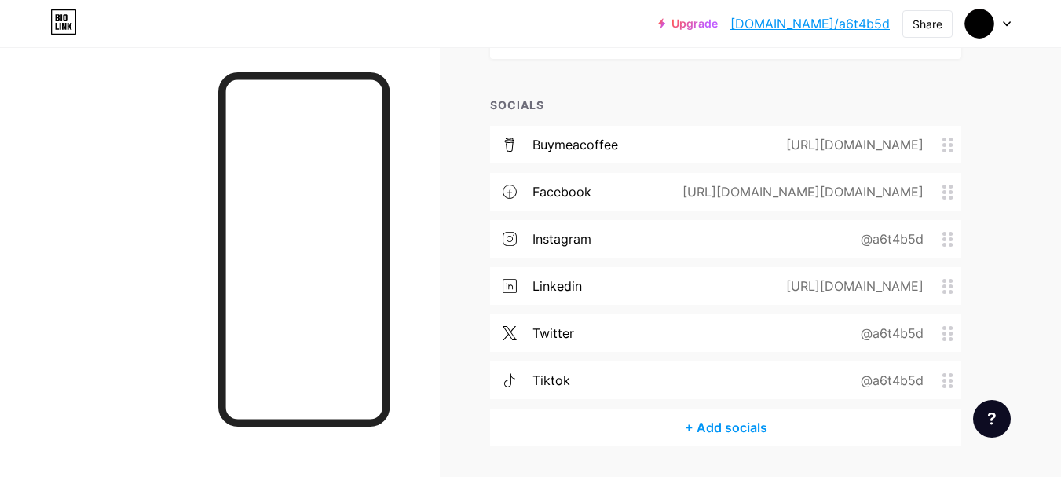
click at [729, 370] on div "tiktok @a6t4b5d" at bounding box center [725, 380] width 471 height 38
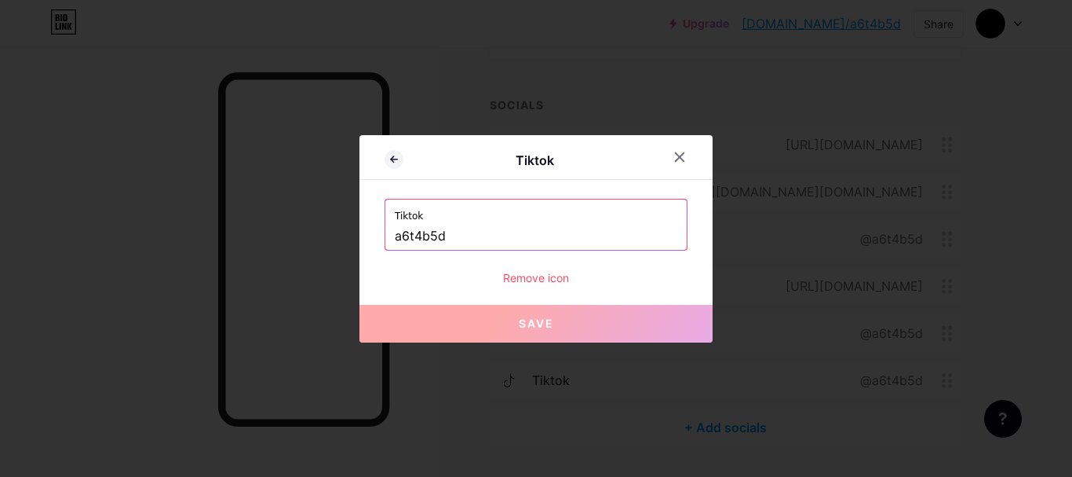
click at [477, 238] on input "a6t4b5d" at bounding box center [536, 236] width 283 height 27
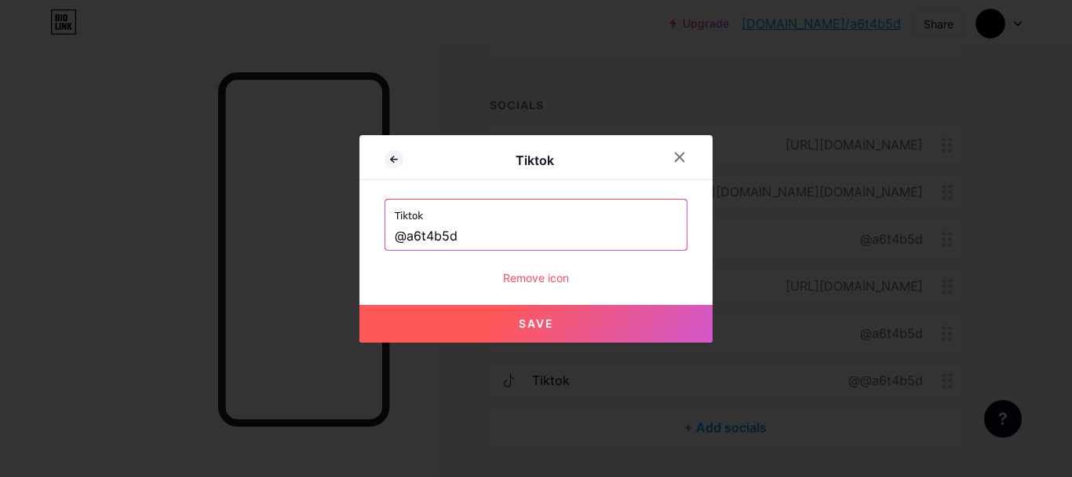
click at [524, 326] on span "Save" at bounding box center [536, 322] width 35 height 13
type input "[URL][DOMAIN_NAME]"
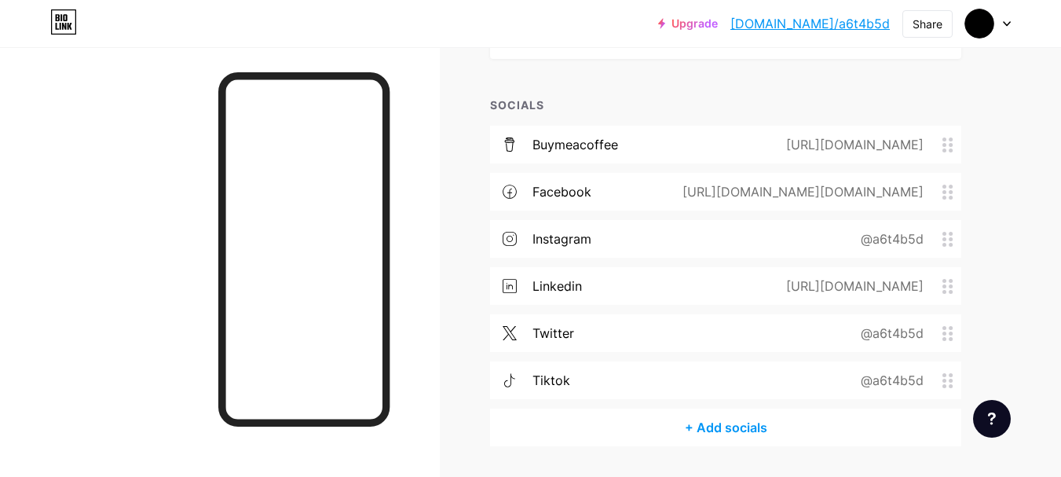
drag, startPoint x: 822, startPoint y: 378, endPoint x: 871, endPoint y: 371, distance: 50.1
click at [871, 371] on div "tiktok @a6t4b5d" at bounding box center [725, 380] width 471 height 38
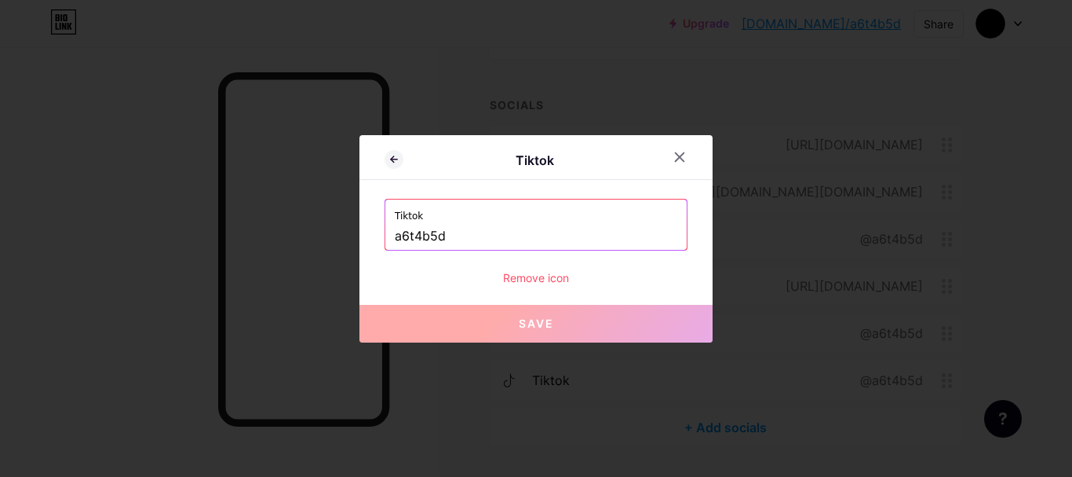
click at [949, 374] on div at bounding box center [536, 238] width 1072 height 477
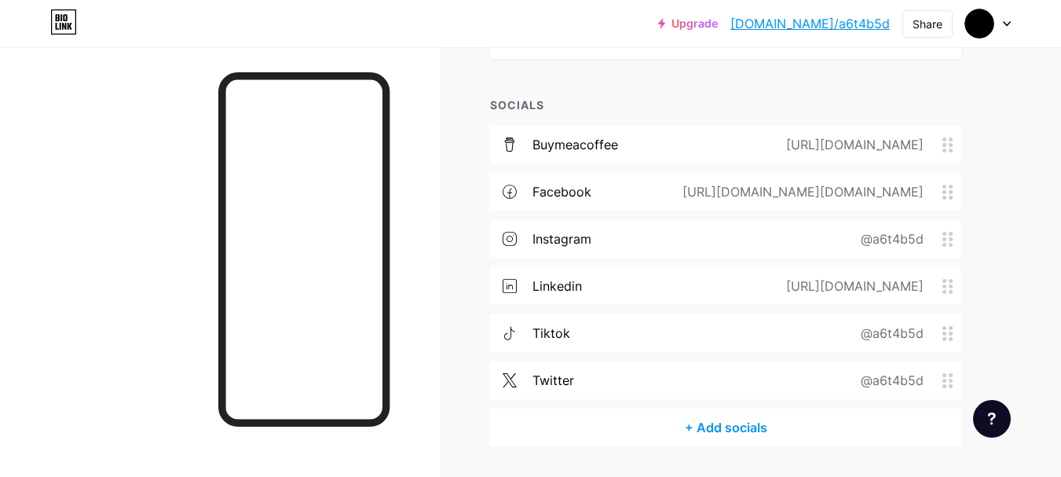
click at [897, 338] on div "@a6t4b5d" at bounding box center [888, 332] width 107 height 19
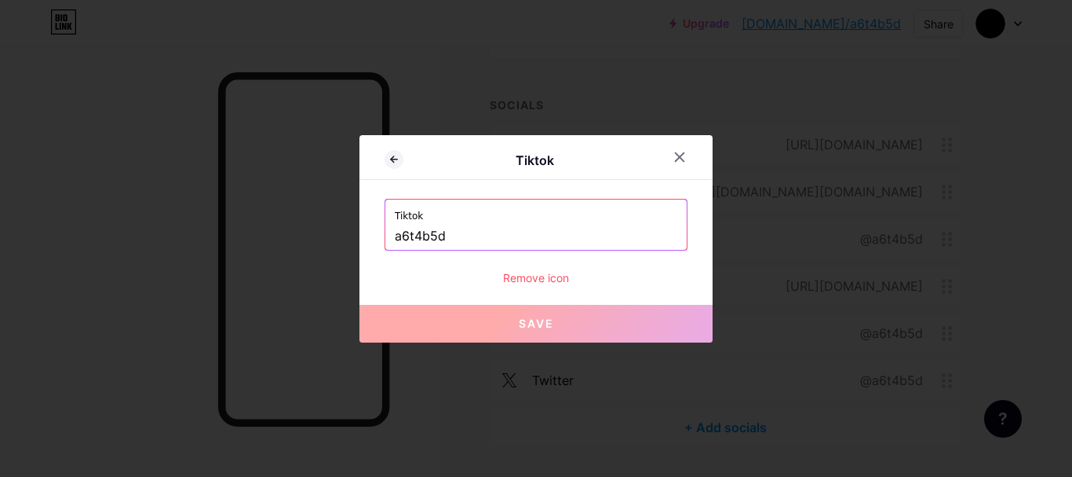
click at [633, 248] on input "a6t4b5d" at bounding box center [536, 236] width 283 height 27
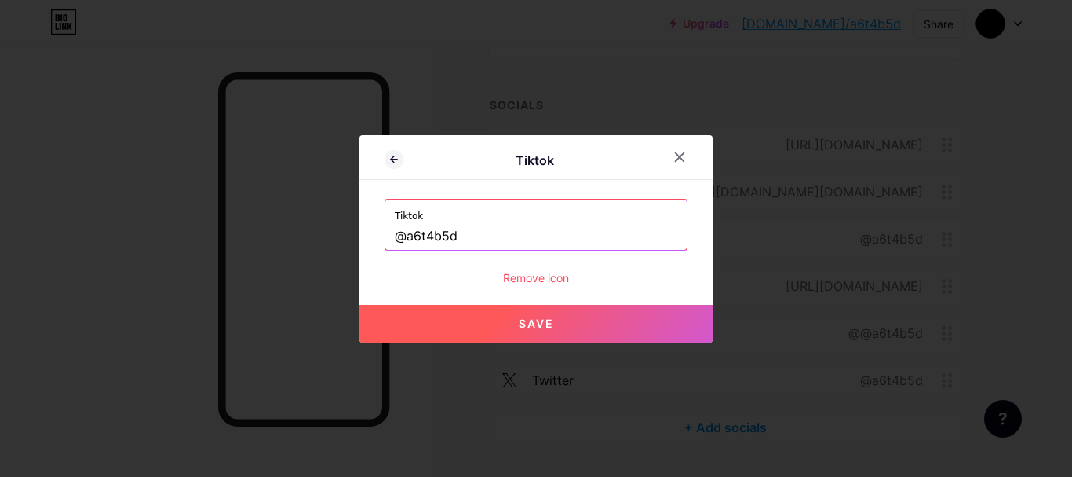
click at [646, 334] on button "Save" at bounding box center [536, 324] width 353 height 38
type input "[URL][DOMAIN_NAME]"
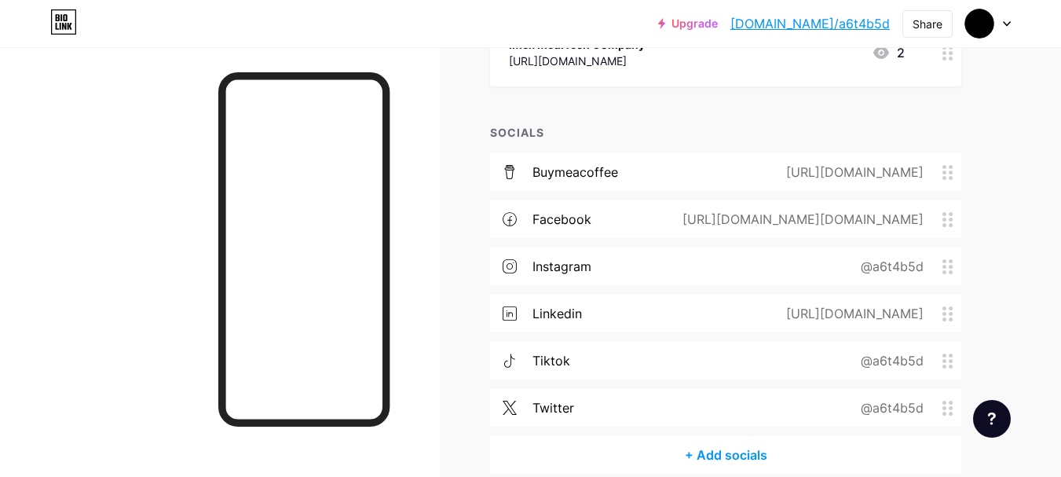
scroll to position [229, 0]
click at [1018, 294] on div "Links Posts Design Subscribers NEW Stats Settings + ADD LINK + ADD EMBED + Add …" at bounding box center [513, 184] width 1027 height 733
click at [949, 176] on icon at bounding box center [947, 170] width 11 height 15
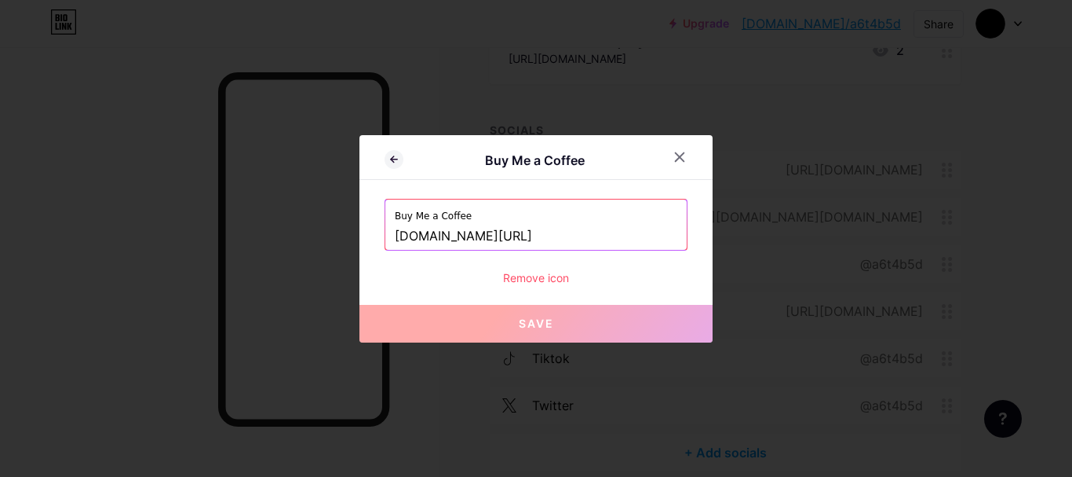
click at [574, 272] on div "Remove icon" at bounding box center [536, 277] width 303 height 16
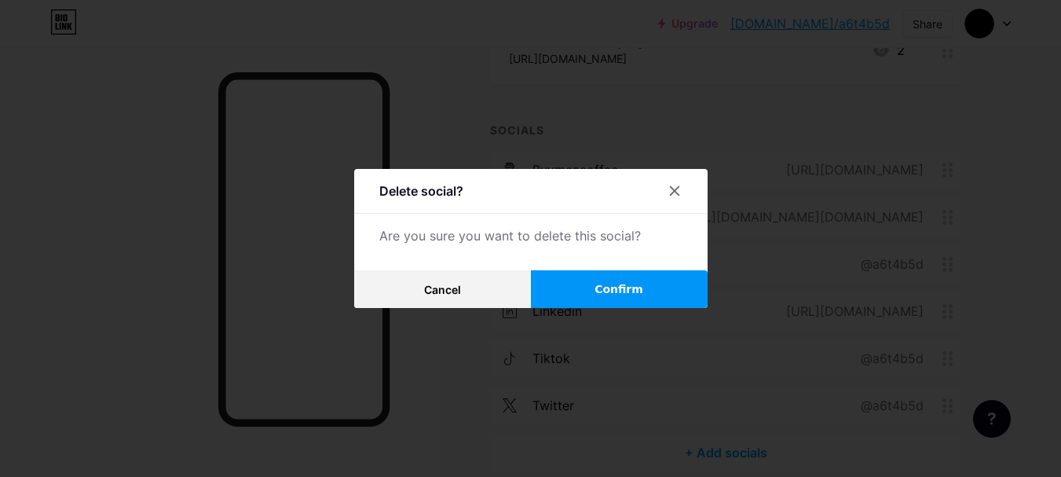
click at [618, 290] on span "Confirm" at bounding box center [618, 289] width 49 height 16
